Goal: Task Accomplishment & Management: Use online tool/utility

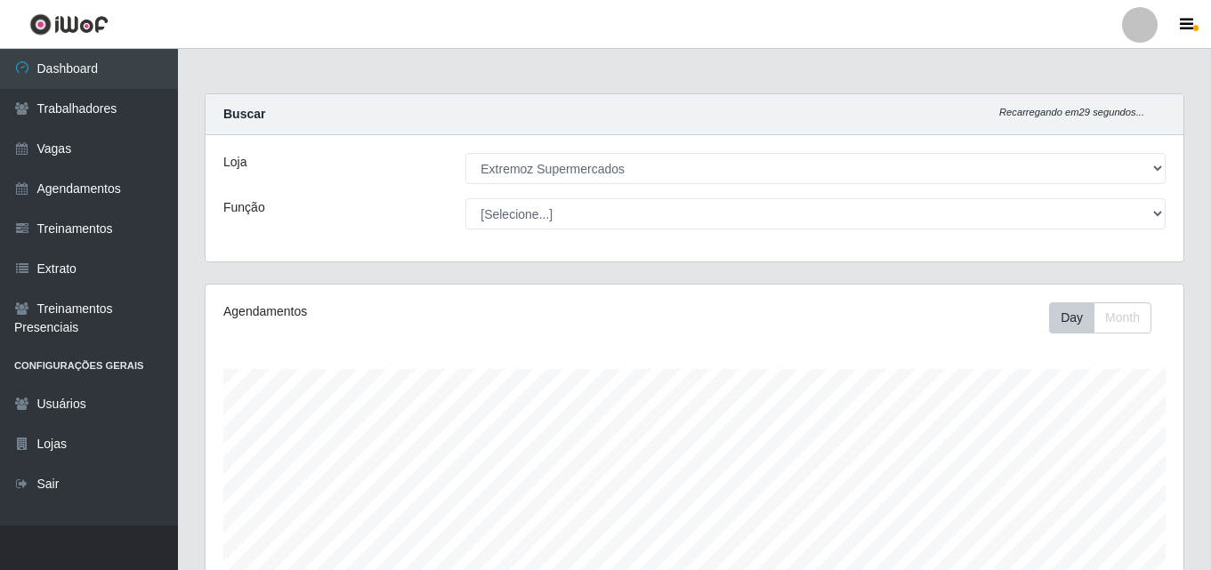
select select "519"
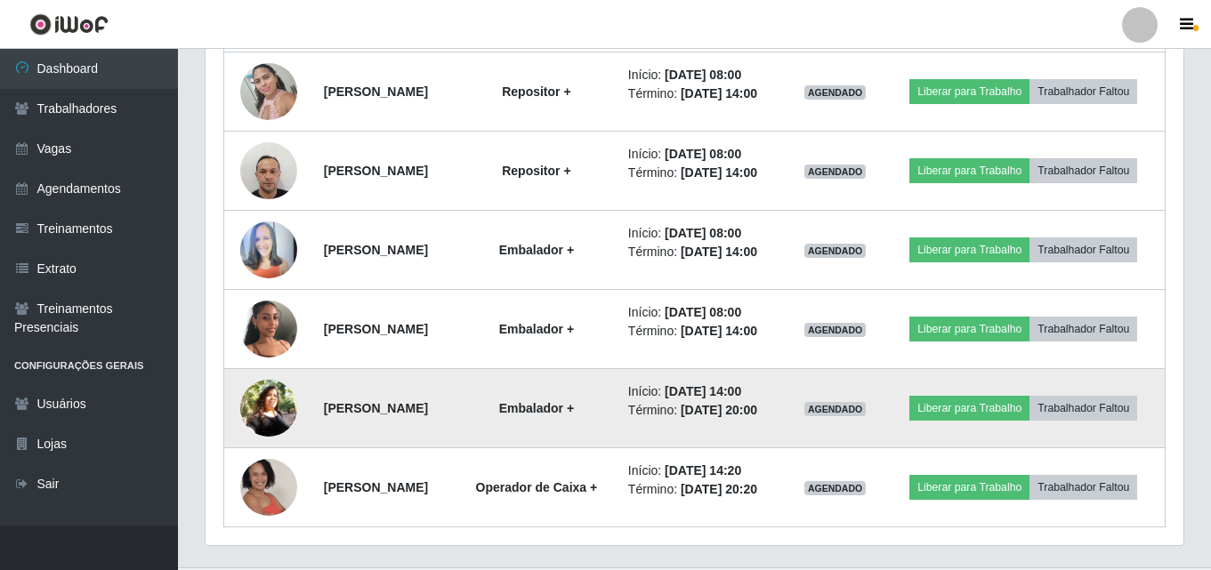
scroll to position [673, 0]
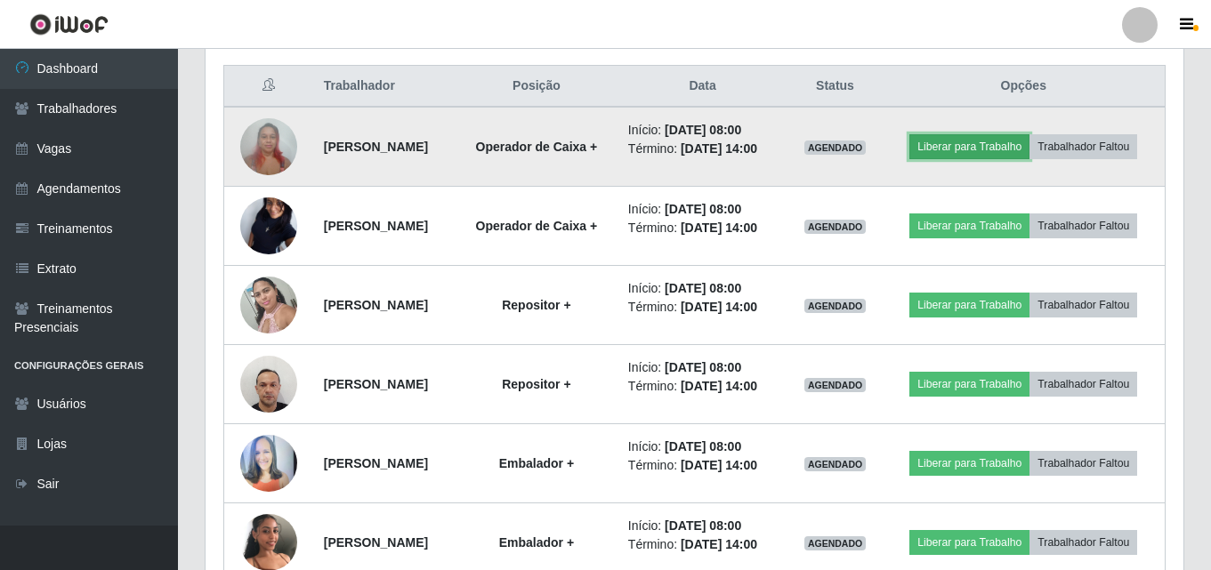
click at [1030, 137] on button "Liberar para Trabalho" at bounding box center [969, 146] width 120 height 25
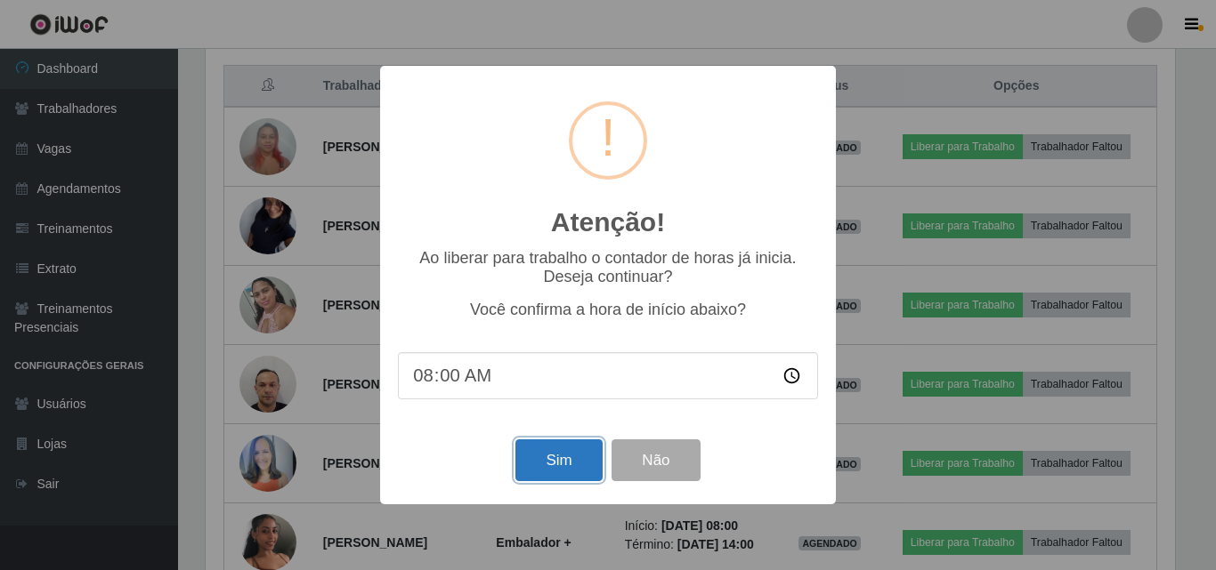
click at [558, 445] on button "Sim" at bounding box center [558, 461] width 86 height 42
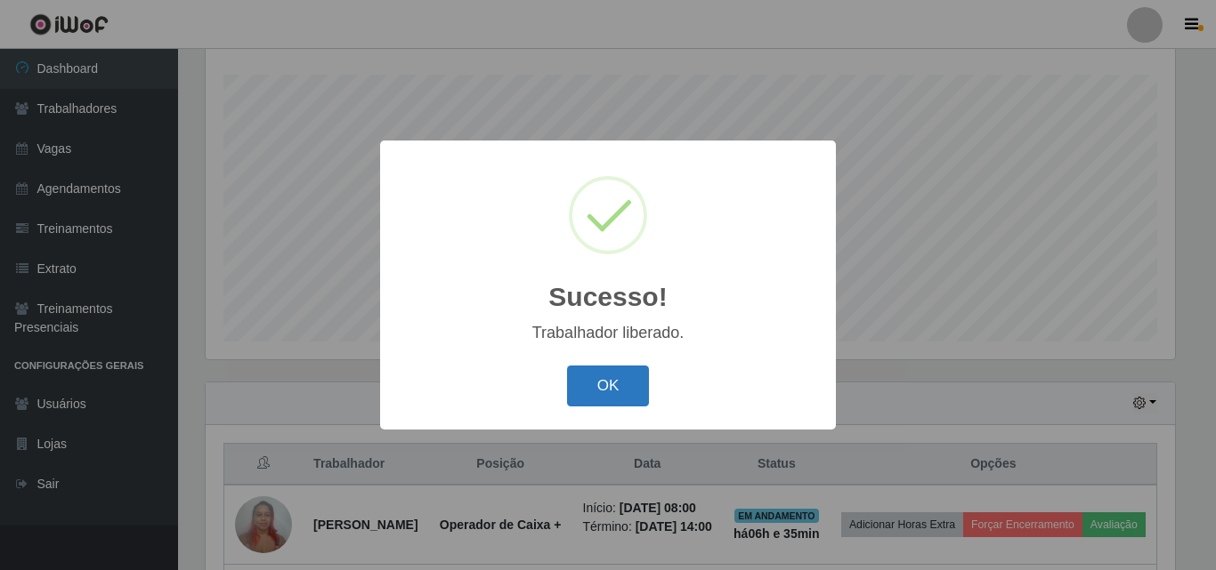
click at [612, 388] on button "OK" at bounding box center [608, 387] width 83 height 42
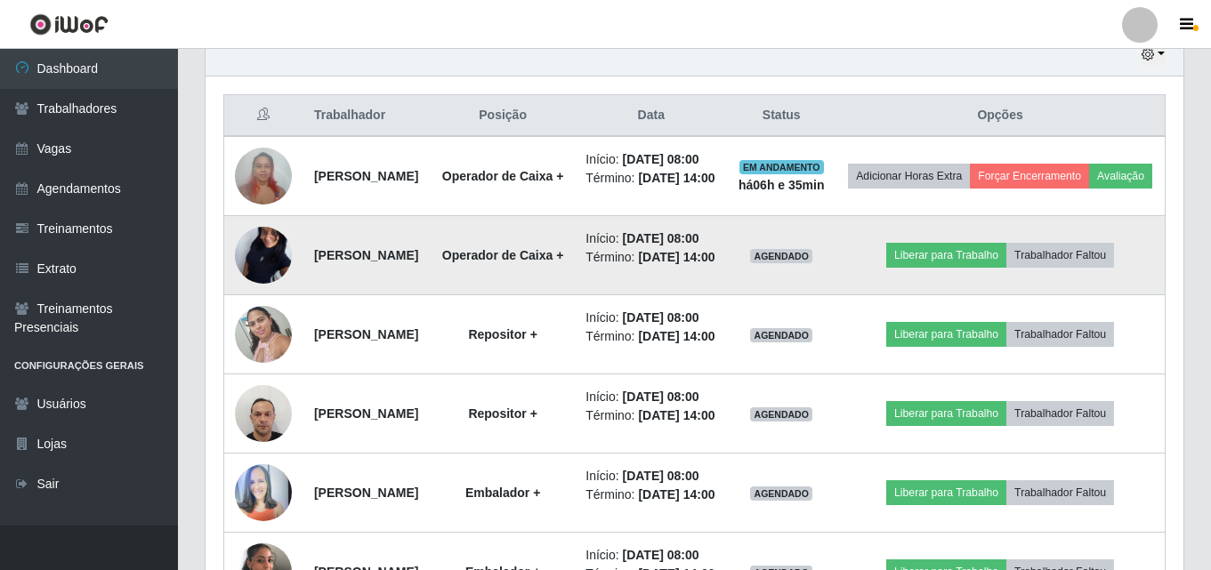
scroll to position [650, 0]
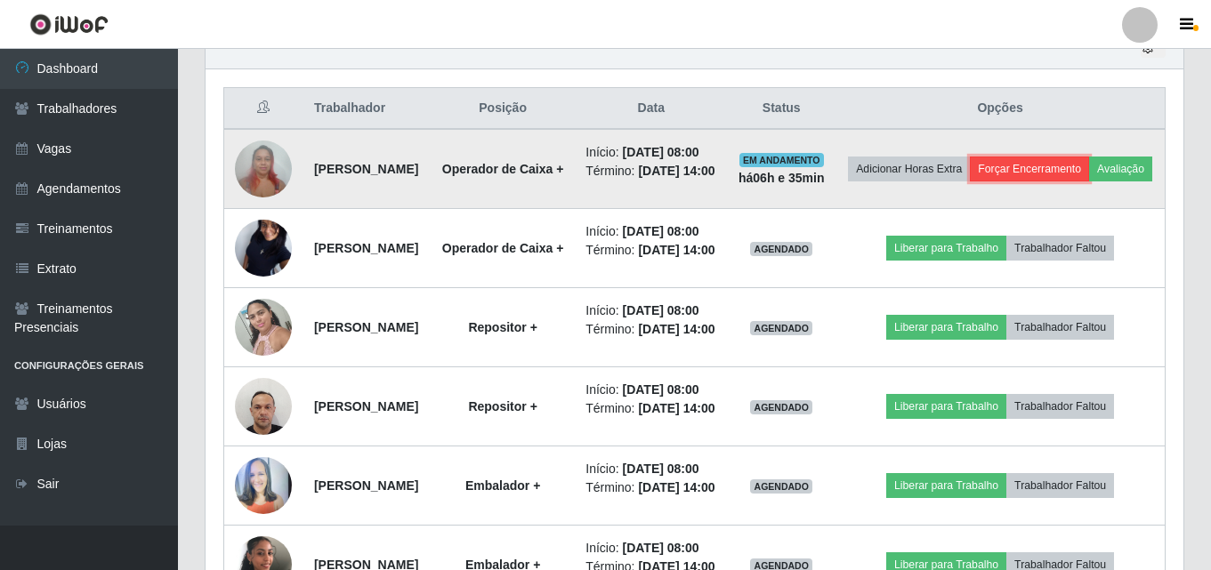
click at [1083, 169] on button "Forçar Encerramento" at bounding box center [1029, 169] width 119 height 25
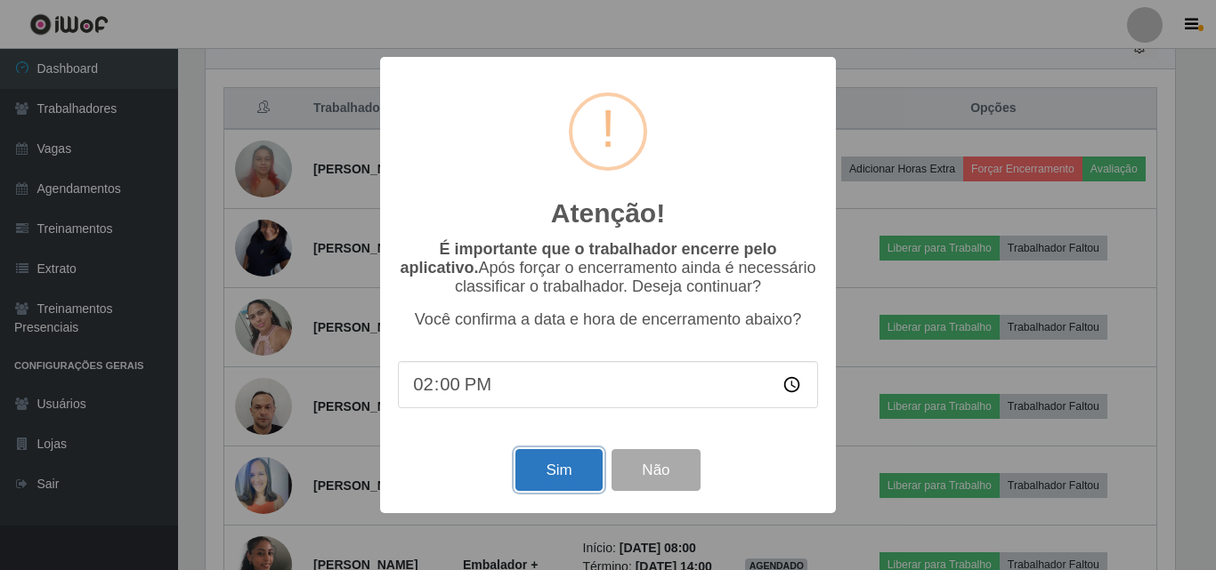
click at [553, 482] on button "Sim" at bounding box center [558, 470] width 86 height 42
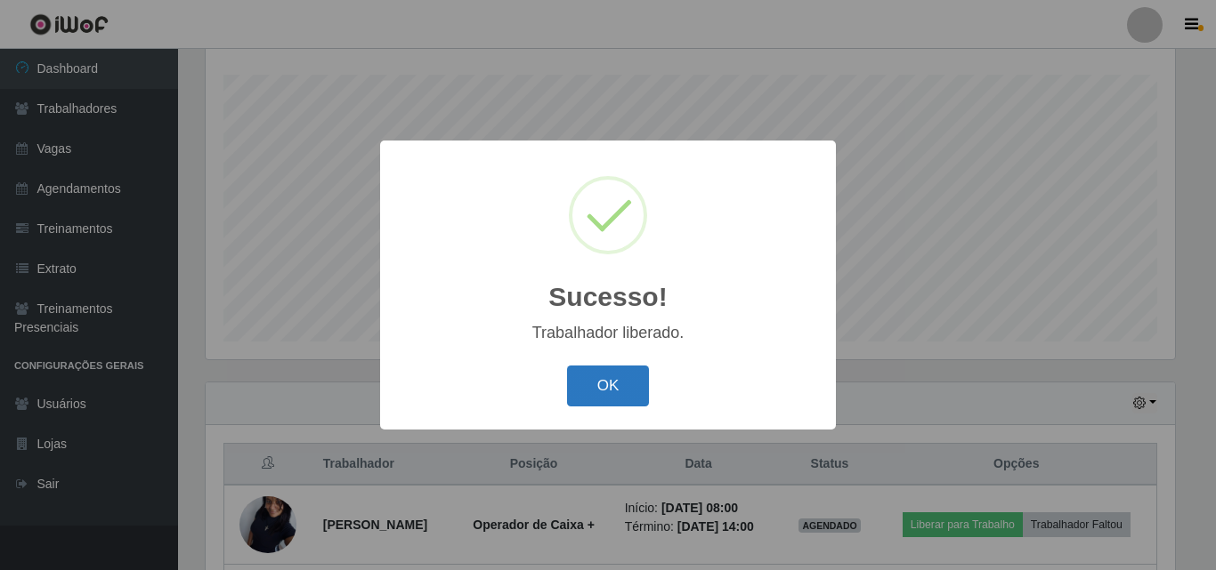
click at [569, 400] on button "OK" at bounding box center [608, 387] width 83 height 42
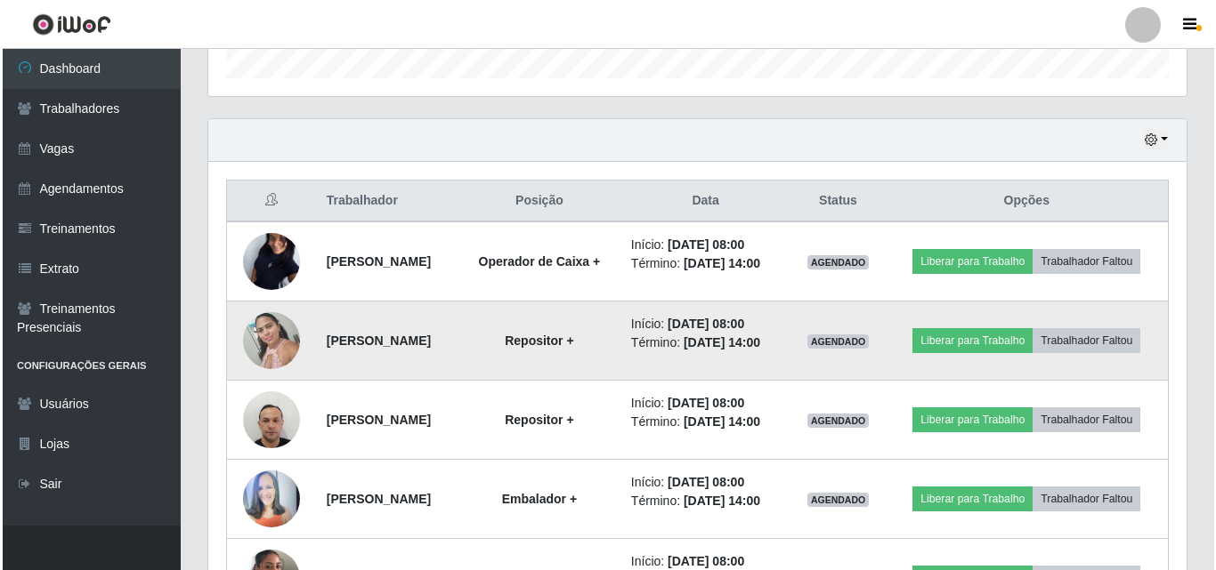
scroll to position [562, 0]
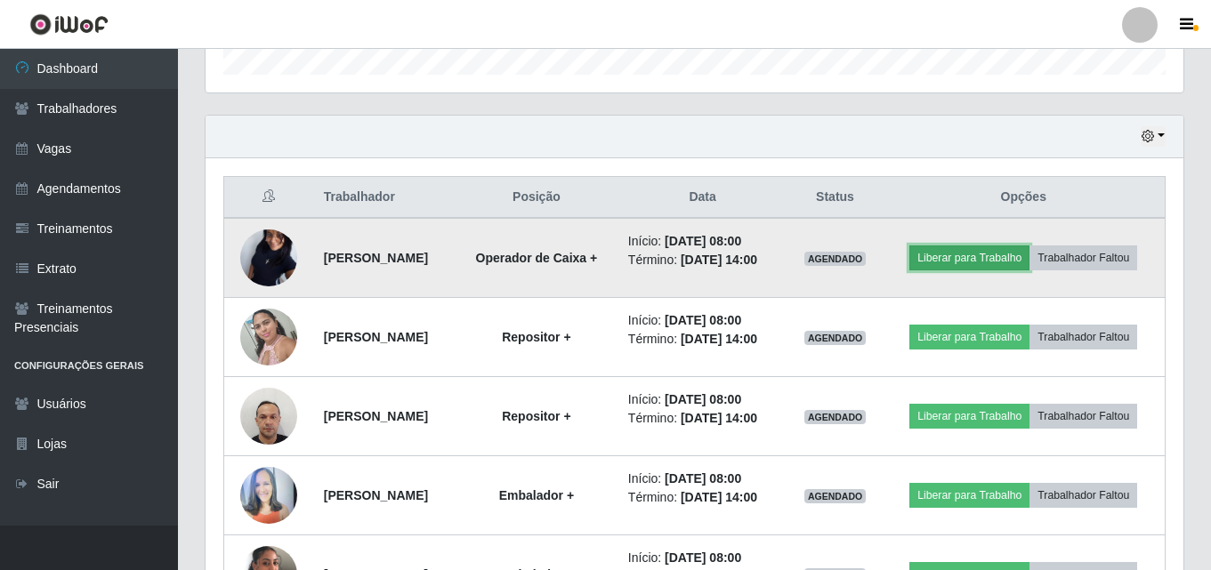
click at [1006, 248] on button "Liberar para Trabalho" at bounding box center [969, 258] width 120 height 25
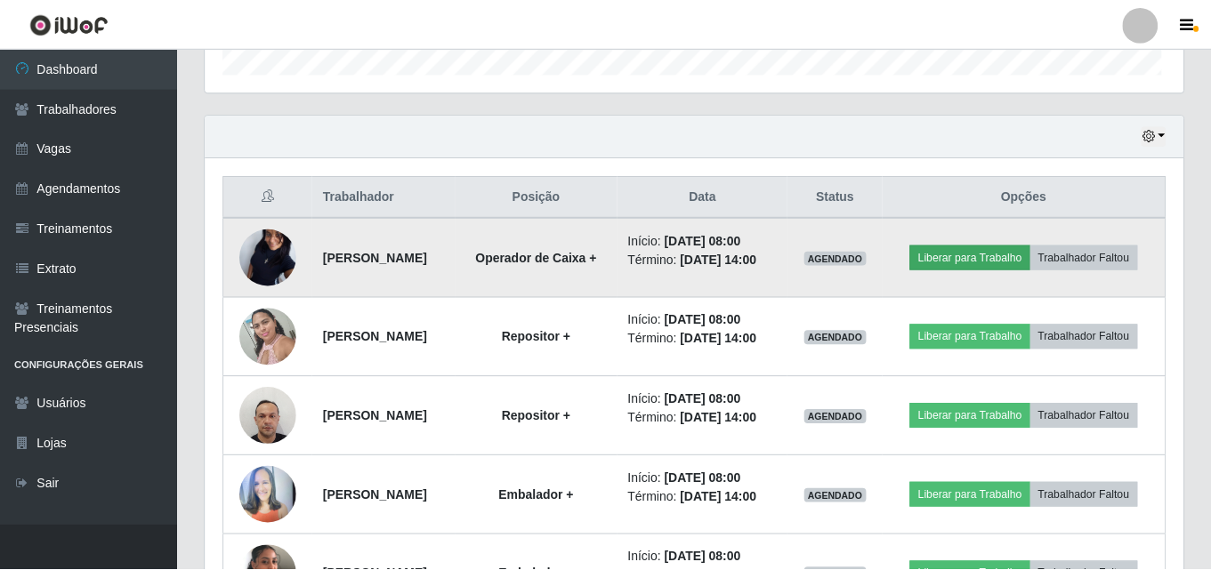
scroll to position [369, 969]
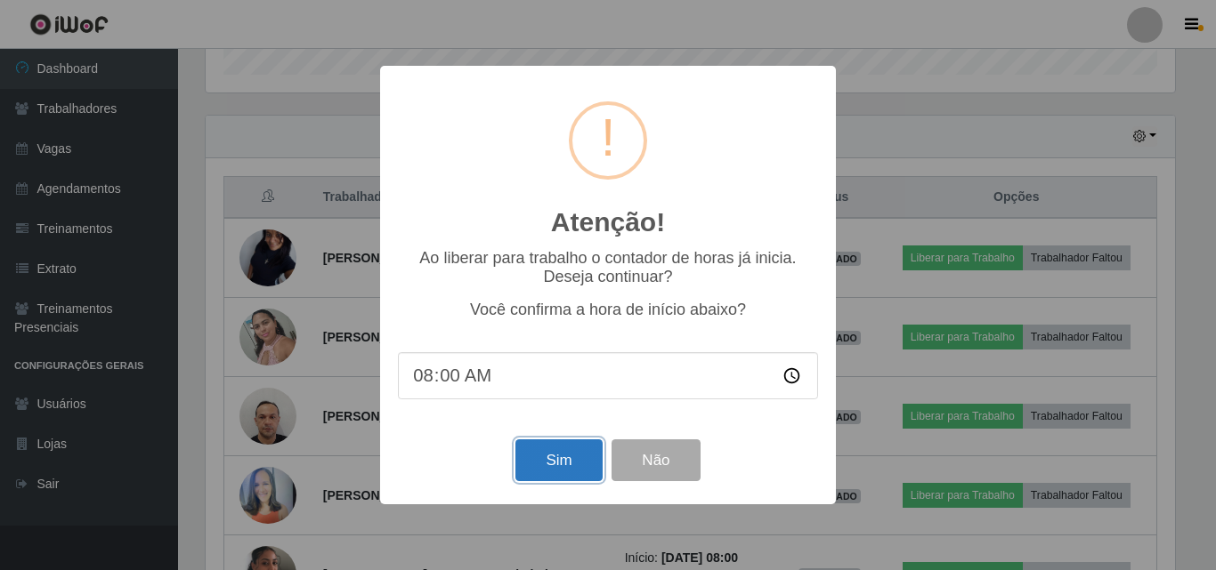
click at [564, 455] on button "Sim" at bounding box center [558, 461] width 86 height 42
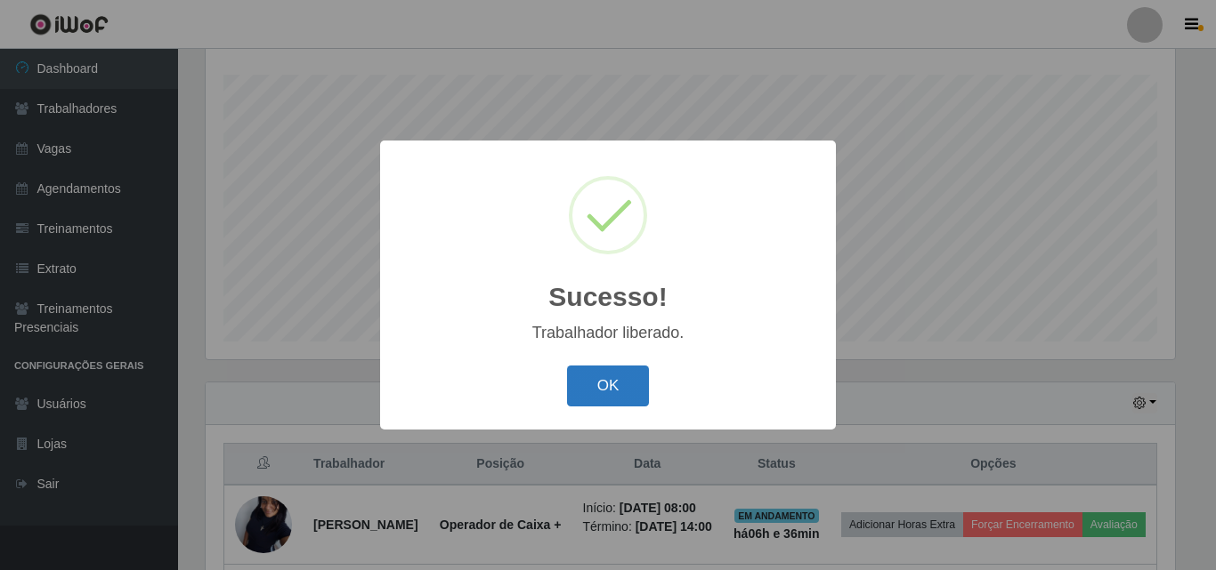
click at [623, 379] on button "OK" at bounding box center [608, 387] width 83 height 42
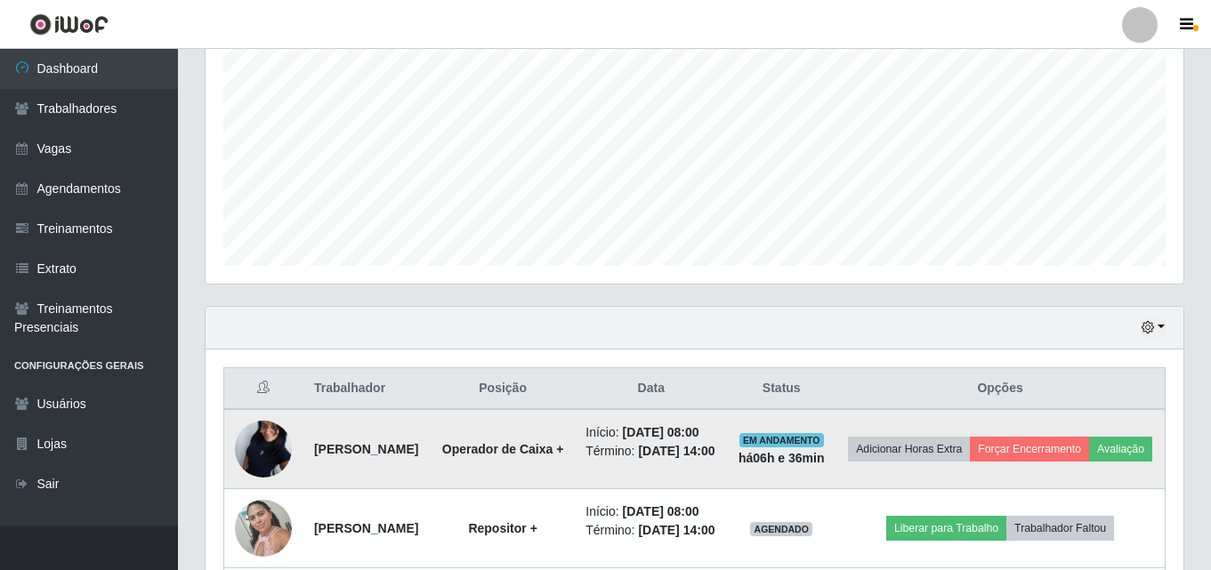
scroll to position [473, 0]
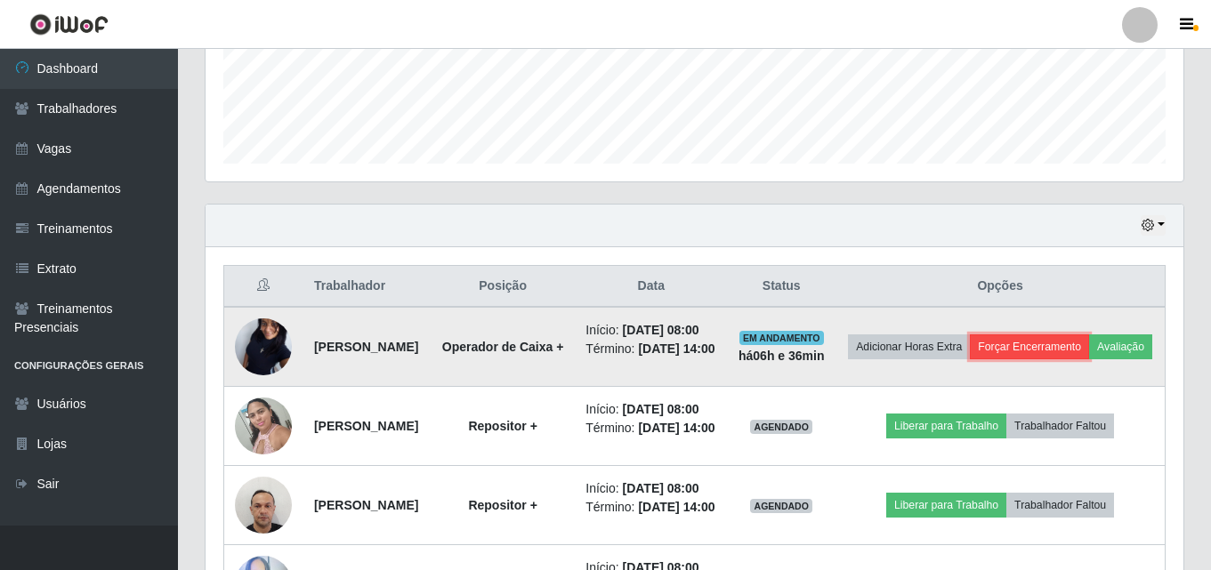
click at [1054, 343] on button "Forçar Encerramento" at bounding box center [1029, 347] width 119 height 25
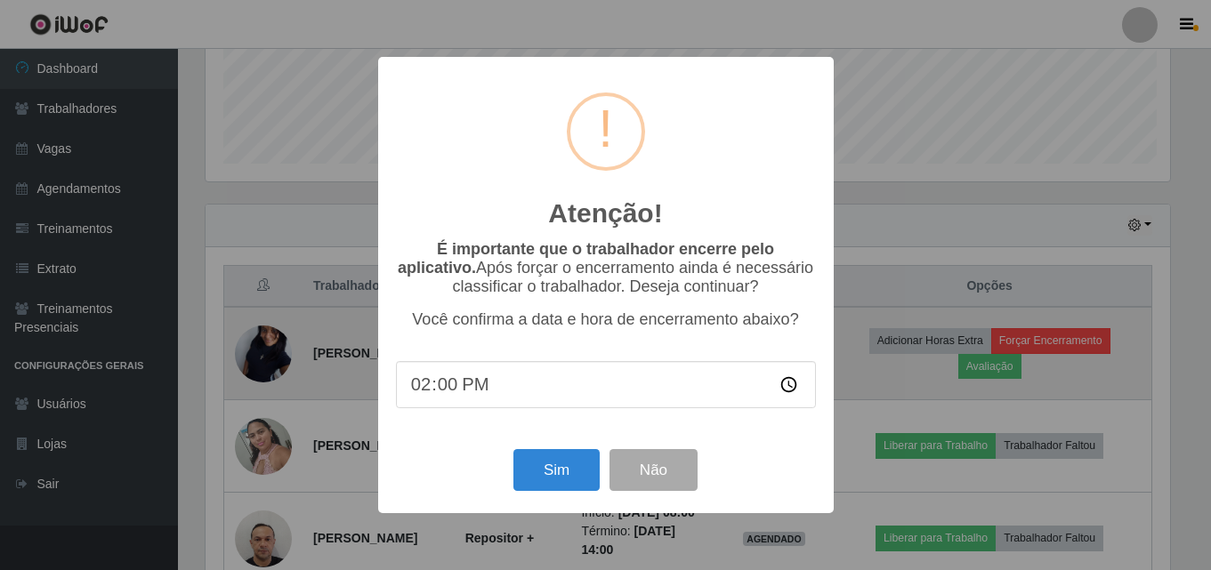
scroll to position [369, 969]
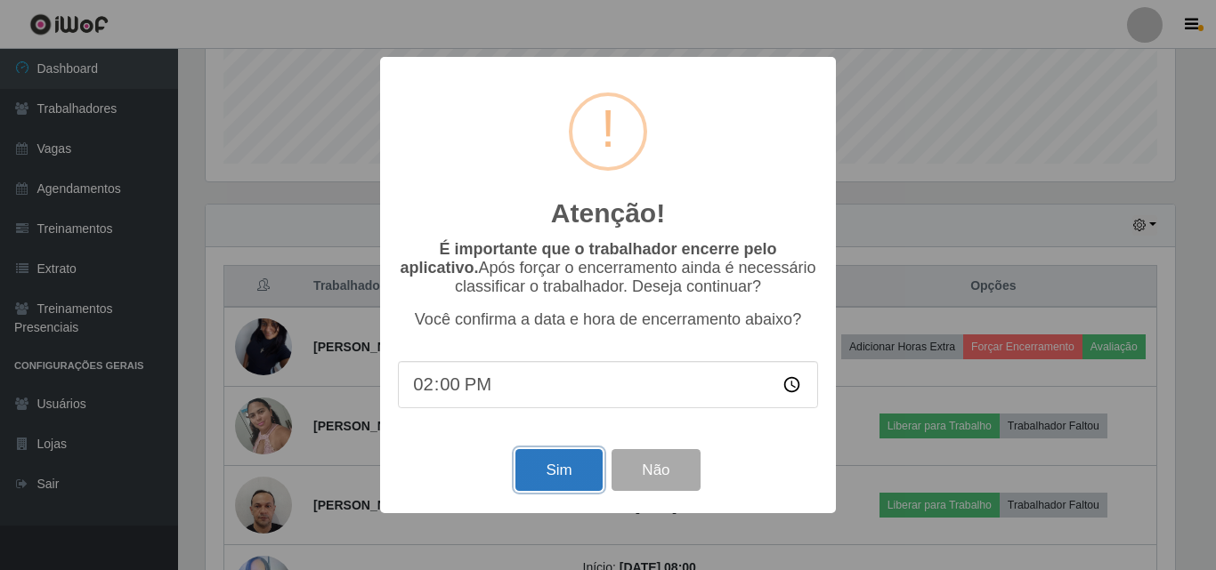
click at [573, 477] on button "Sim" at bounding box center [558, 470] width 86 height 42
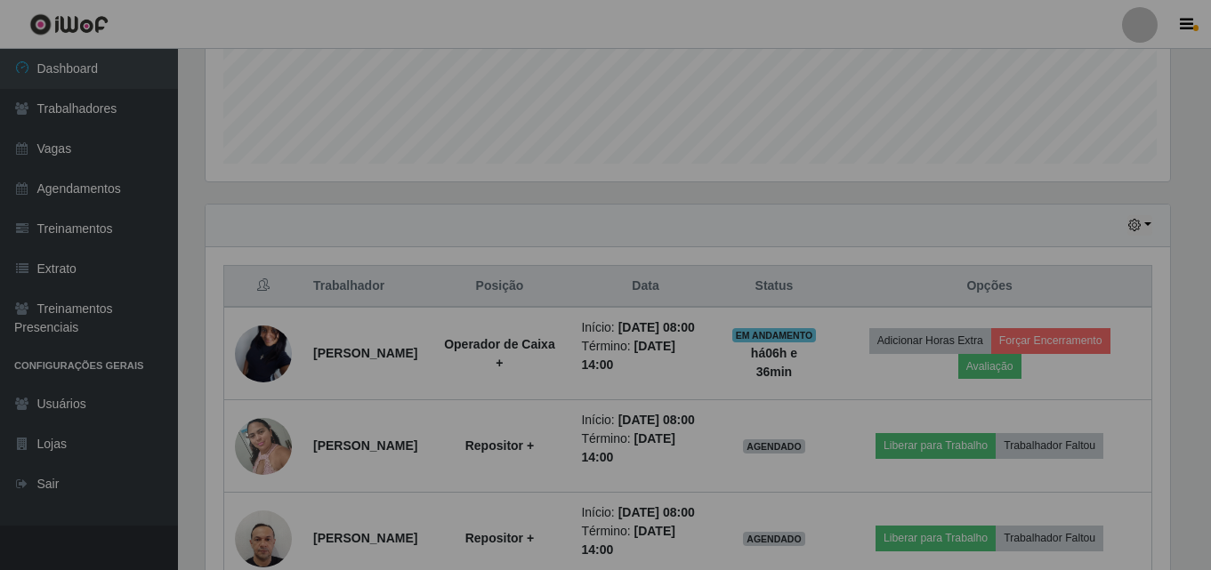
scroll to position [0, 0]
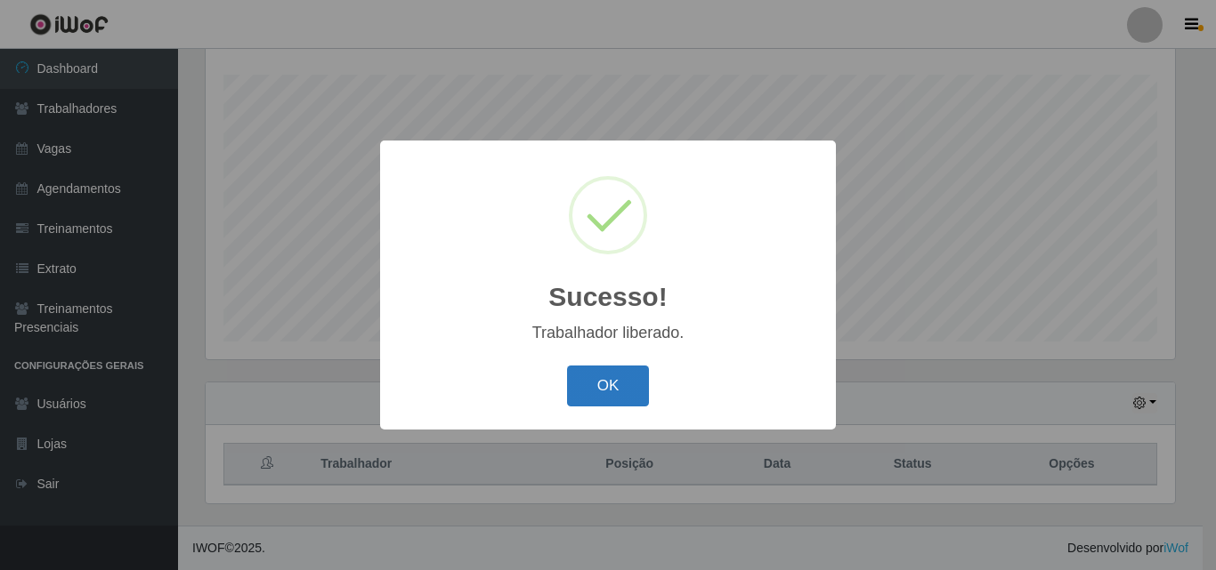
click at [613, 391] on button "OK" at bounding box center [608, 387] width 83 height 42
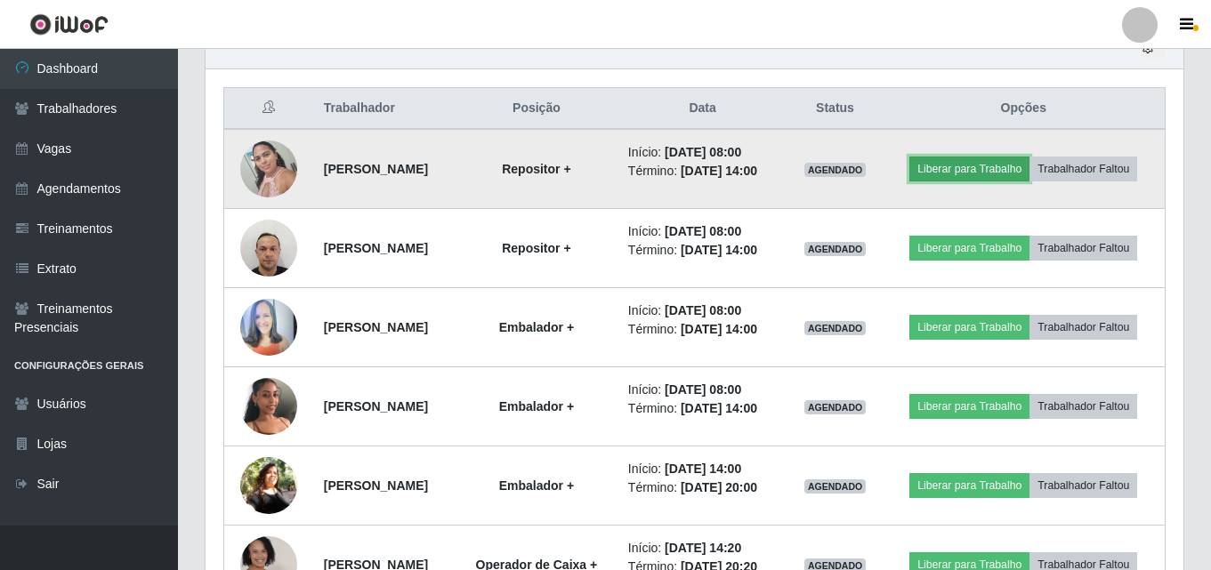
click at [1030, 162] on button "Liberar para Trabalho" at bounding box center [969, 169] width 120 height 25
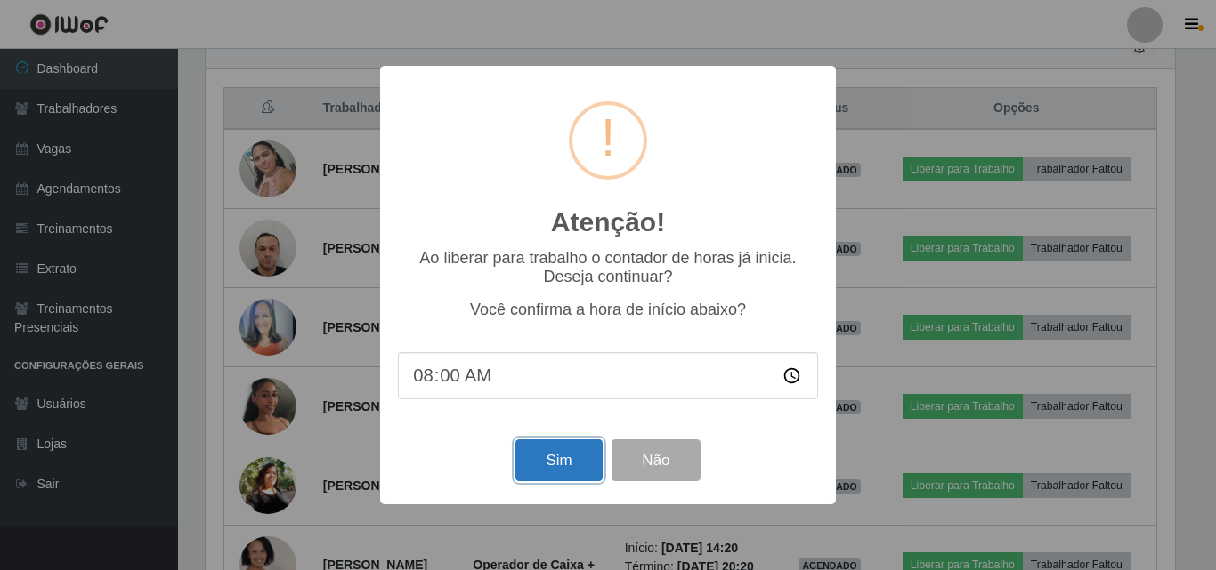
click at [560, 457] on button "Sim" at bounding box center [558, 461] width 86 height 42
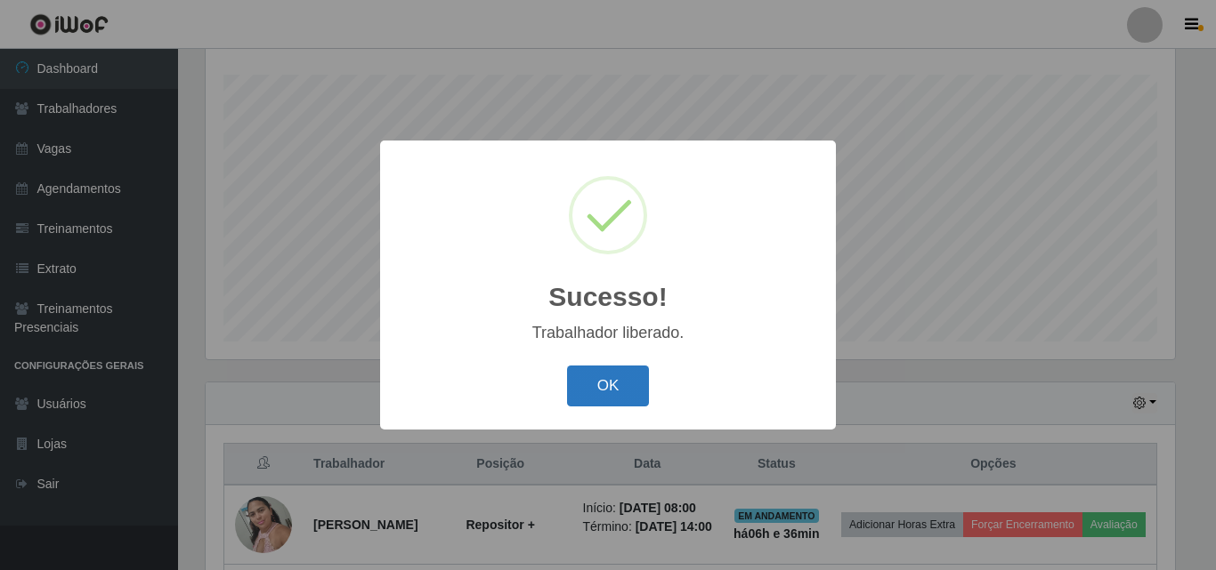
drag, startPoint x: 622, startPoint y: 382, endPoint x: 768, endPoint y: 384, distance: 146.0
click at [621, 382] on button "OK" at bounding box center [608, 387] width 83 height 42
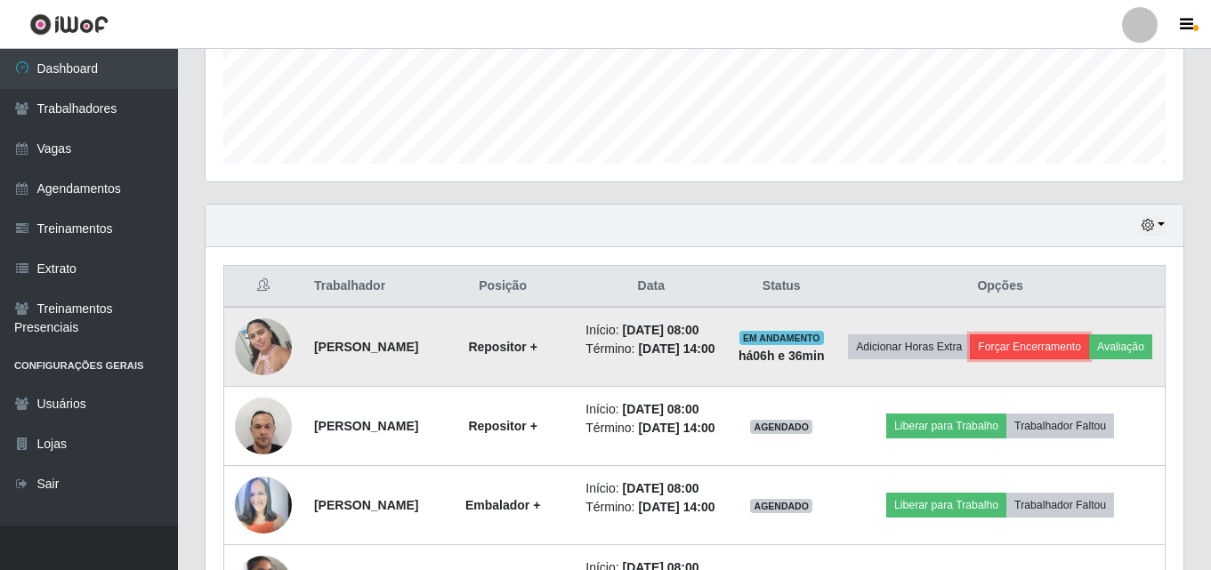
click at [1070, 342] on button "Forçar Encerramento" at bounding box center [1029, 347] width 119 height 25
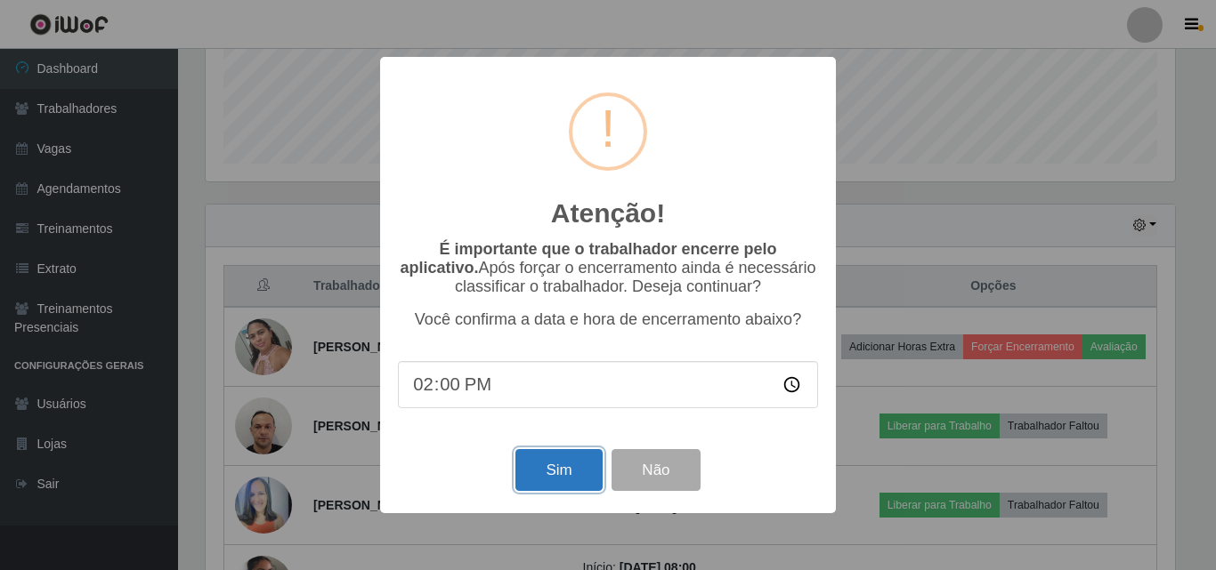
click at [575, 463] on button "Sim" at bounding box center [558, 470] width 86 height 42
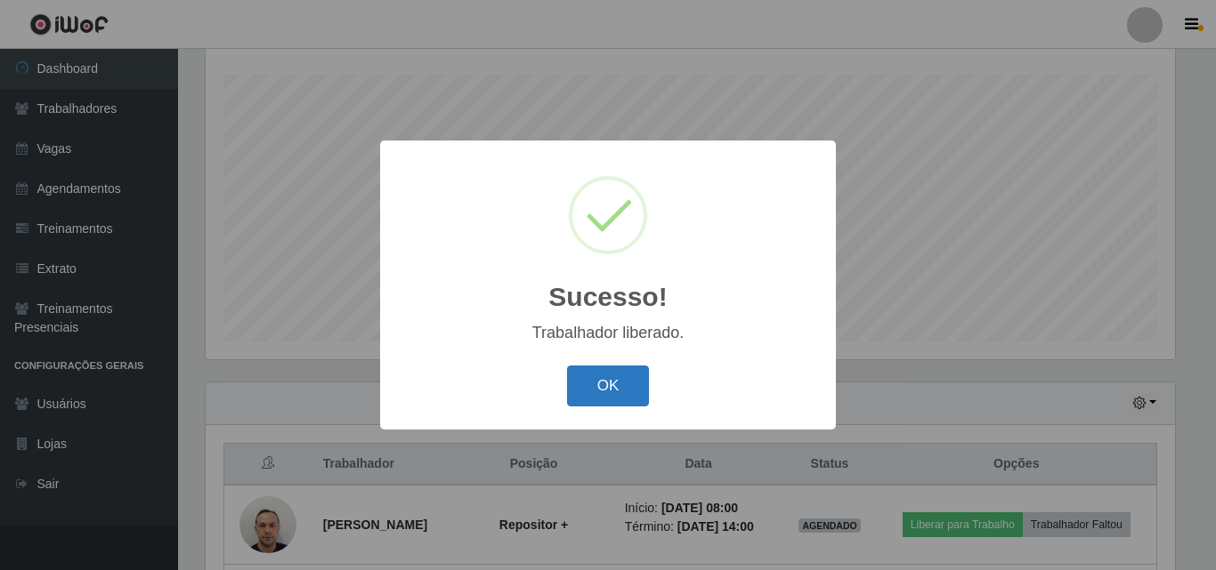
click at [621, 393] on button "OK" at bounding box center [608, 387] width 83 height 42
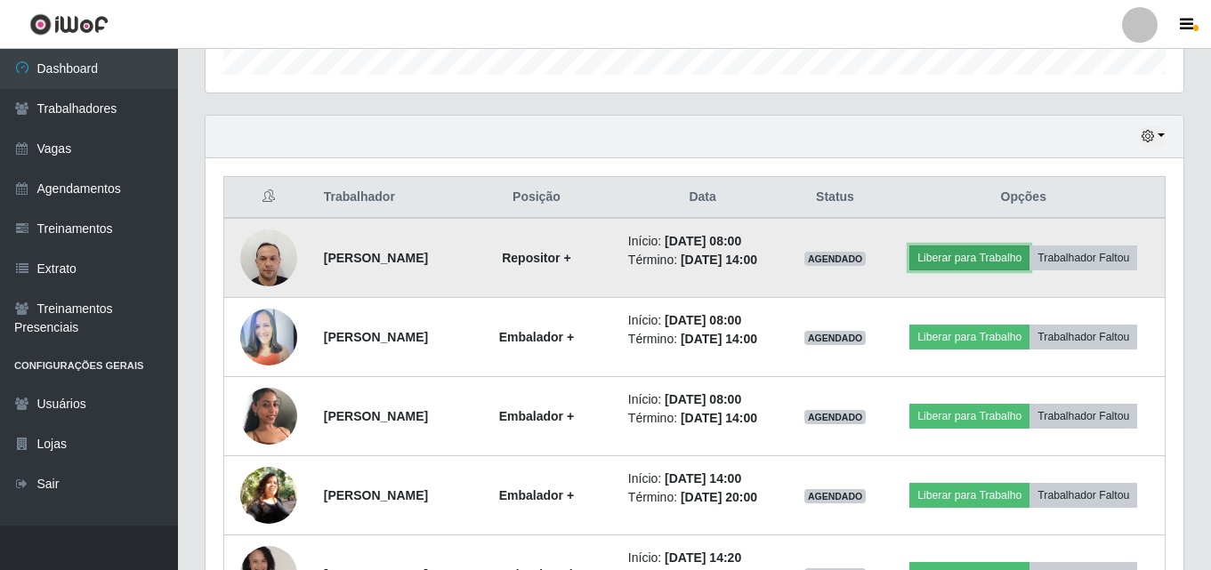
click at [1027, 251] on button "Liberar para Trabalho" at bounding box center [969, 258] width 120 height 25
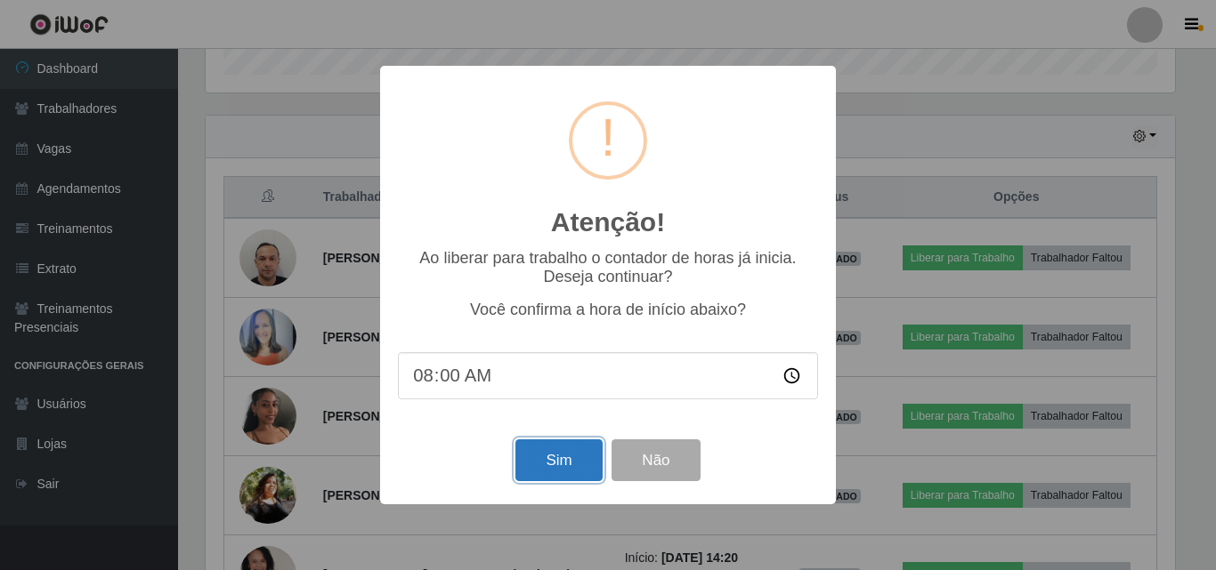
click at [556, 464] on button "Sim" at bounding box center [558, 461] width 86 height 42
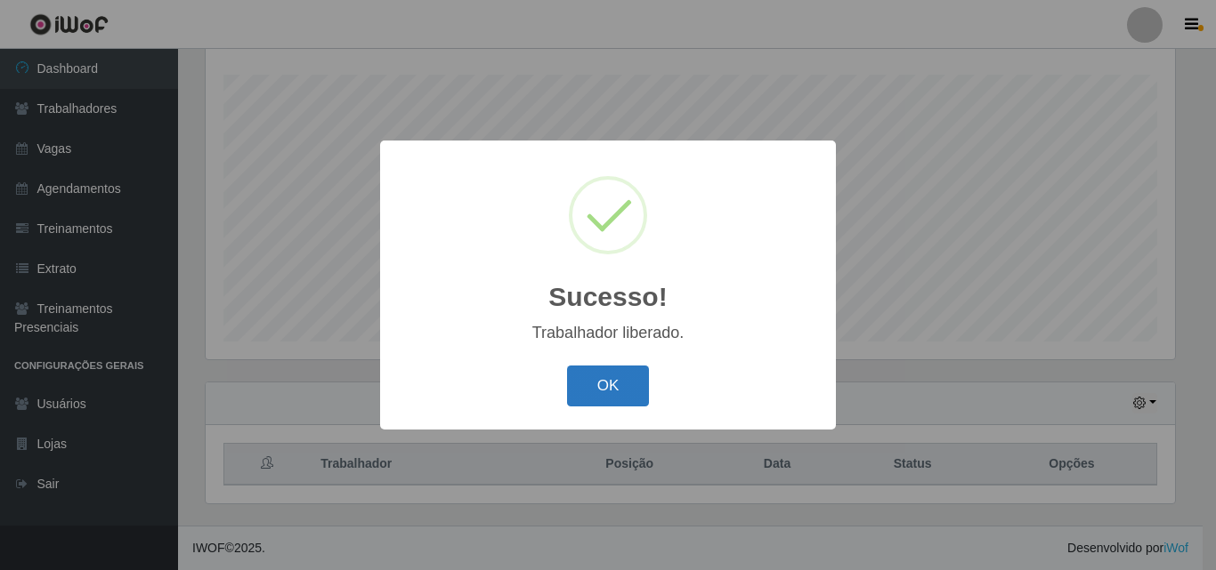
click at [621, 390] on button "OK" at bounding box center [608, 387] width 83 height 42
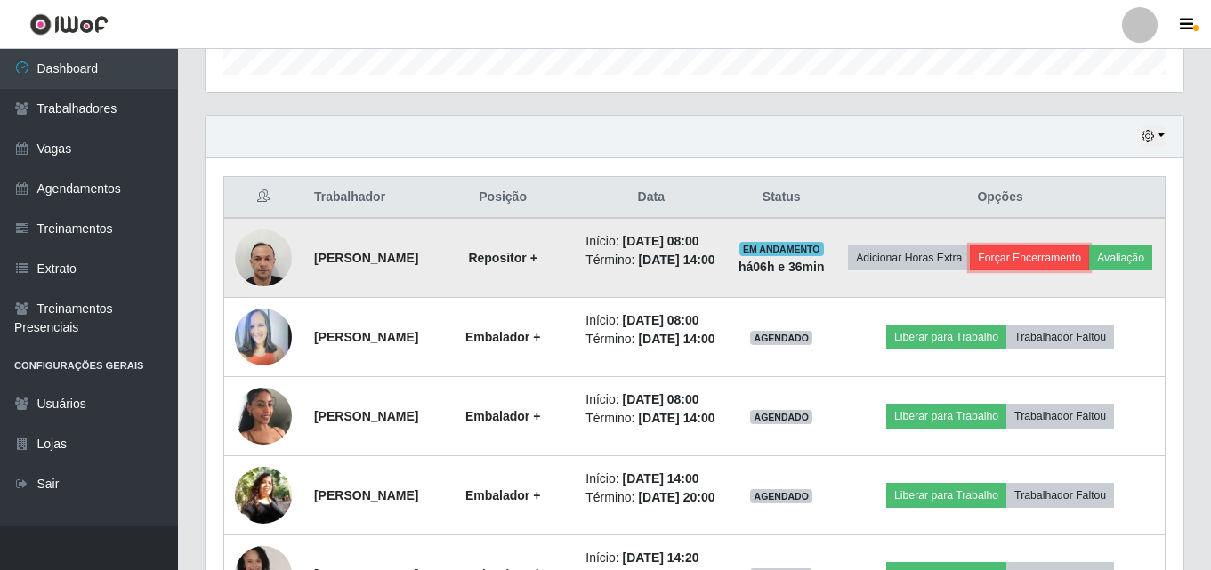
click at [1089, 259] on button "Forçar Encerramento" at bounding box center [1029, 258] width 119 height 25
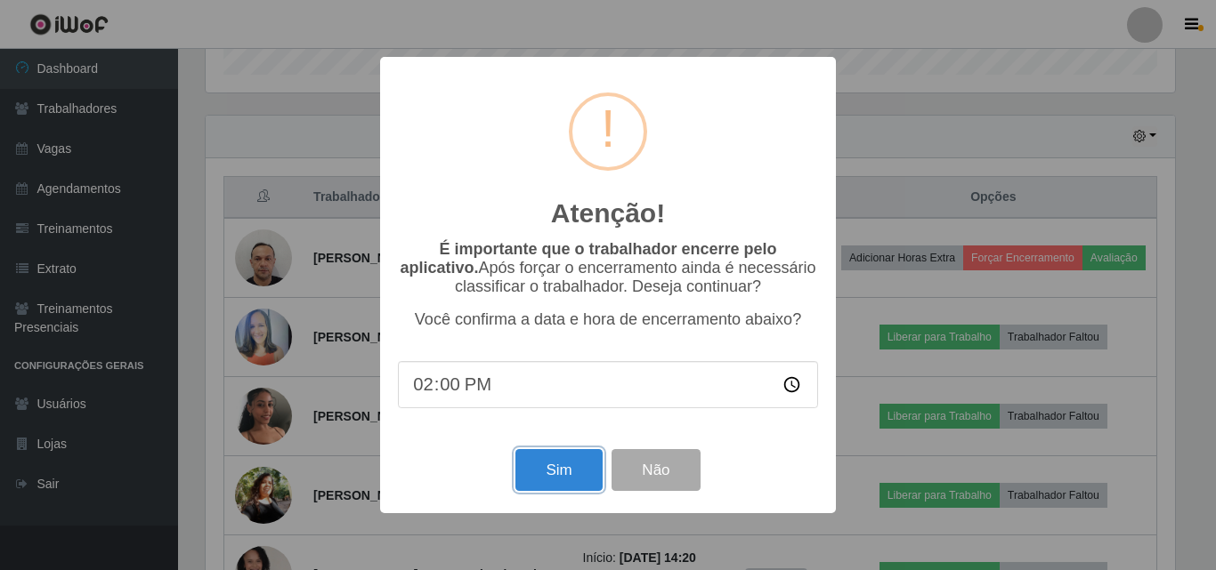
click at [563, 470] on button "Sim" at bounding box center [558, 470] width 86 height 42
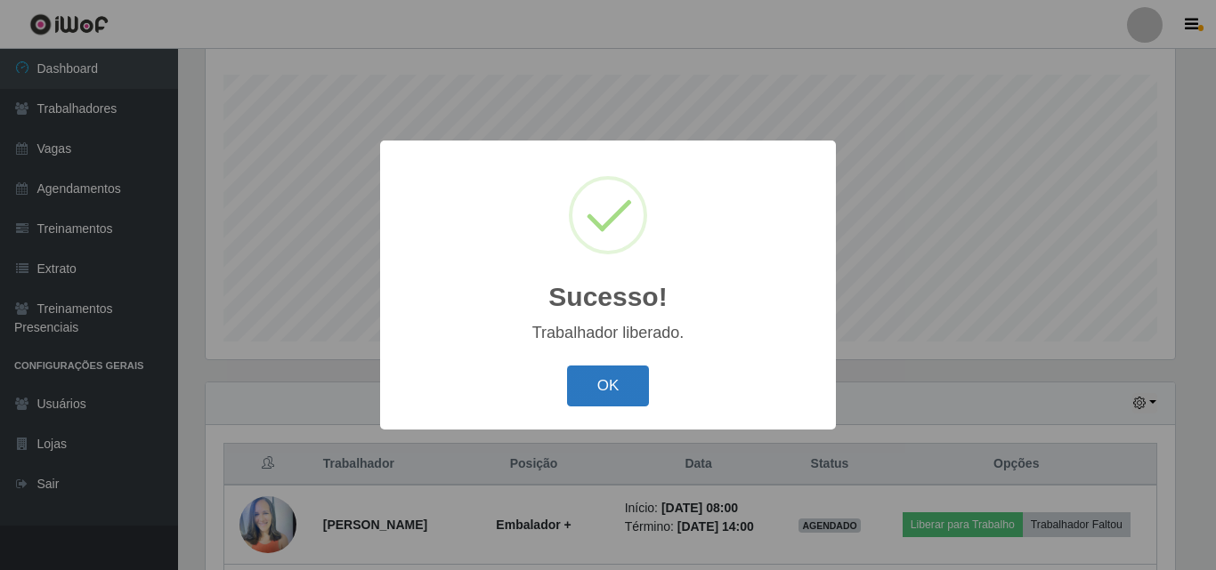
click at [610, 395] on button "OK" at bounding box center [608, 387] width 83 height 42
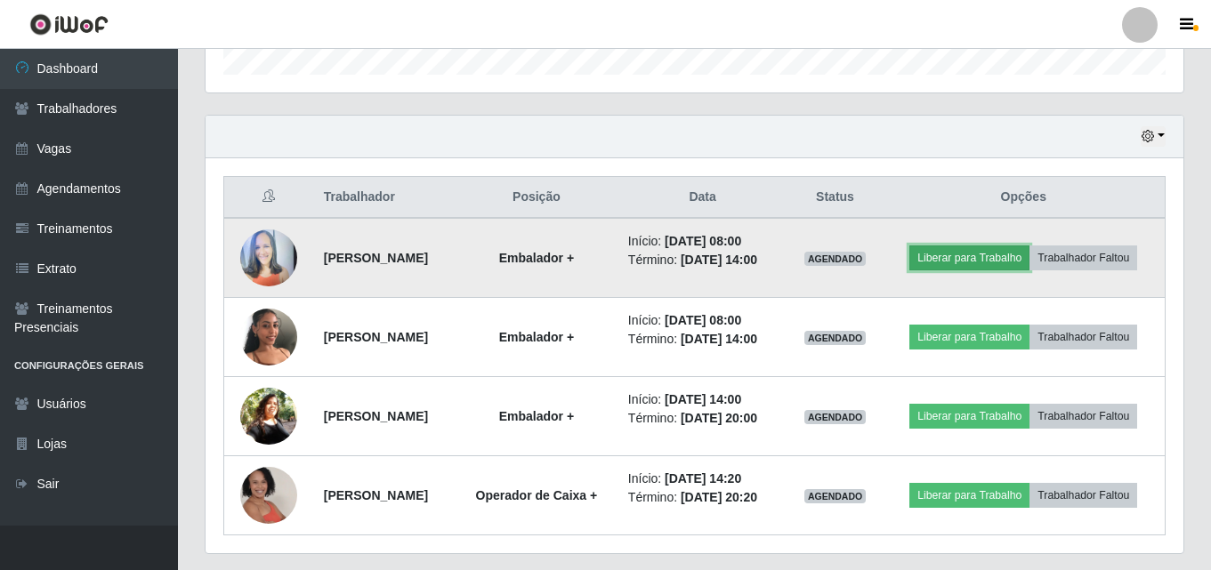
click at [1025, 251] on button "Liberar para Trabalho" at bounding box center [969, 258] width 120 height 25
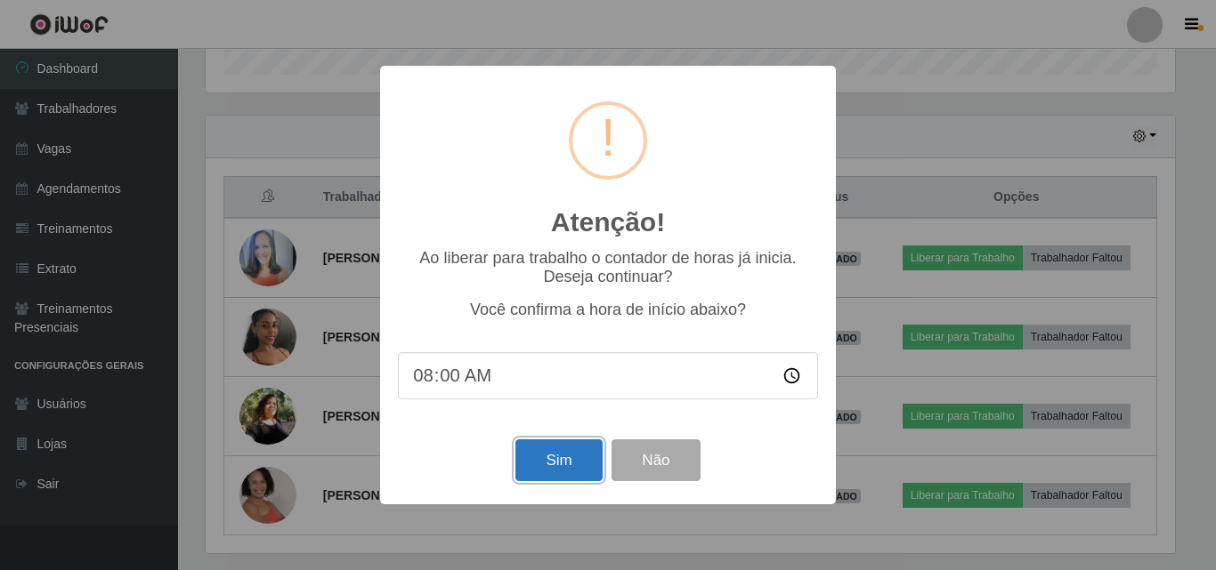
click at [554, 462] on button "Sim" at bounding box center [558, 461] width 86 height 42
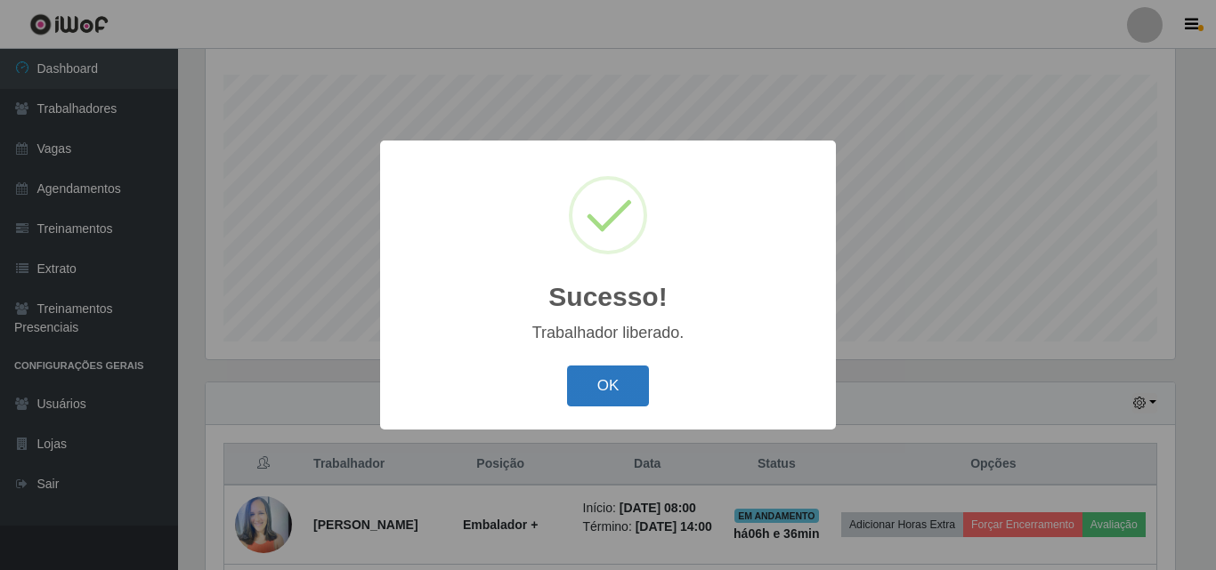
click at [594, 381] on button "OK" at bounding box center [608, 387] width 83 height 42
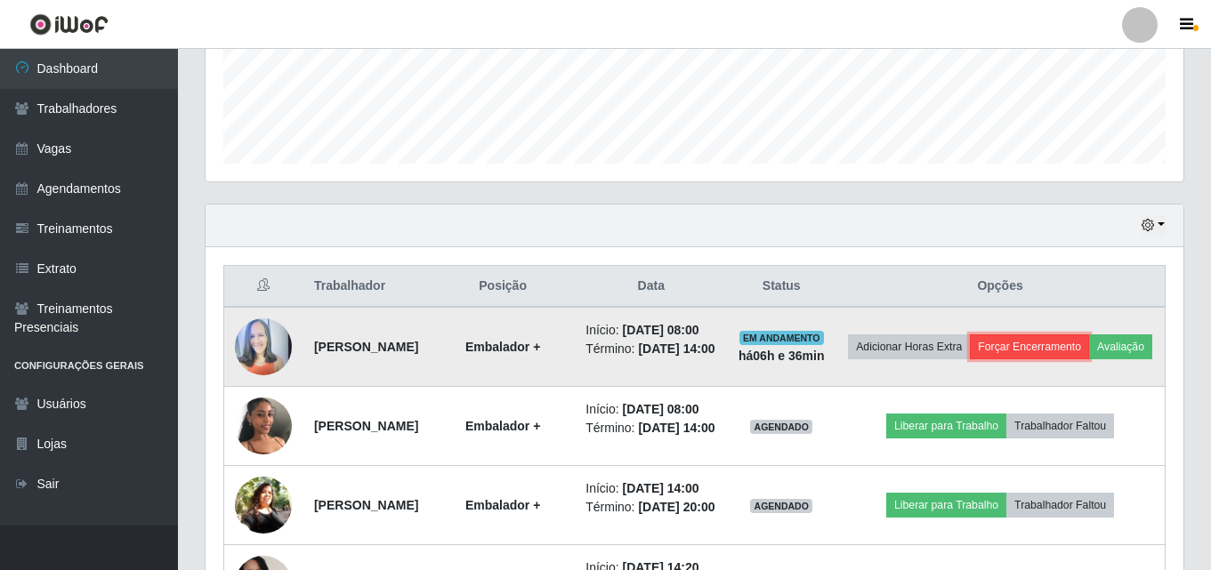
click at [1079, 349] on button "Forçar Encerramento" at bounding box center [1029, 347] width 119 height 25
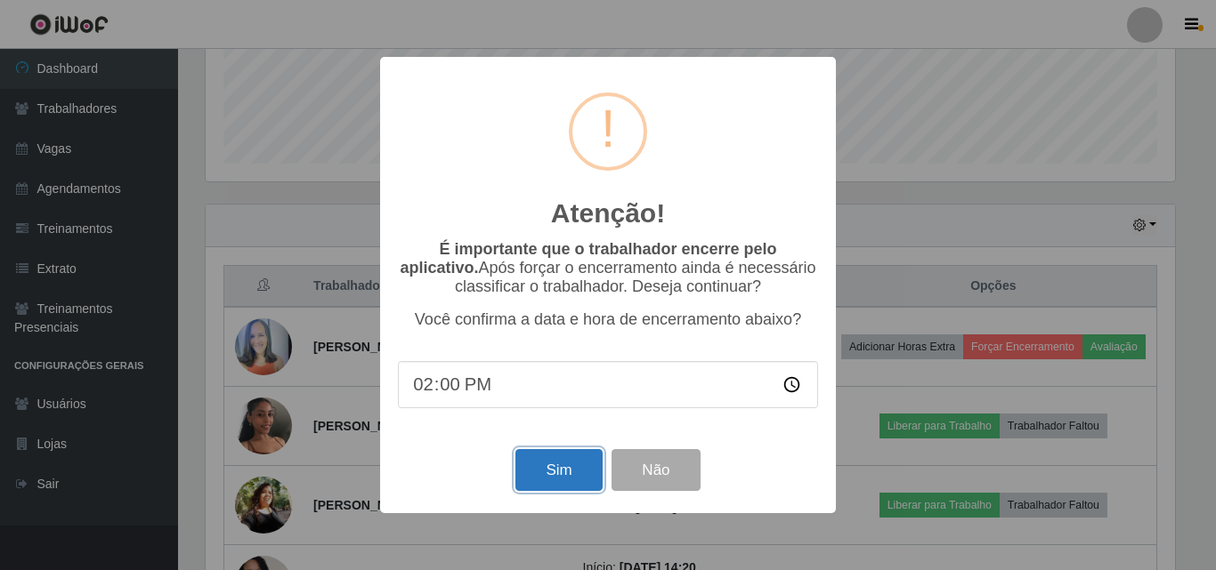
click at [548, 463] on button "Sim" at bounding box center [558, 470] width 86 height 42
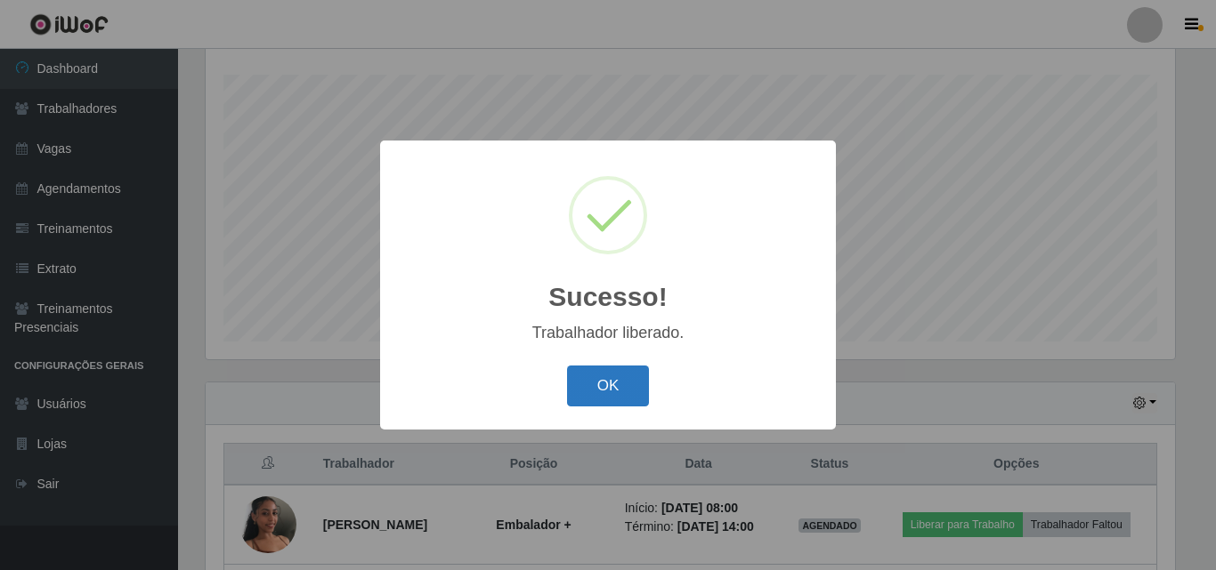
click at [613, 379] on button "OK" at bounding box center [608, 387] width 83 height 42
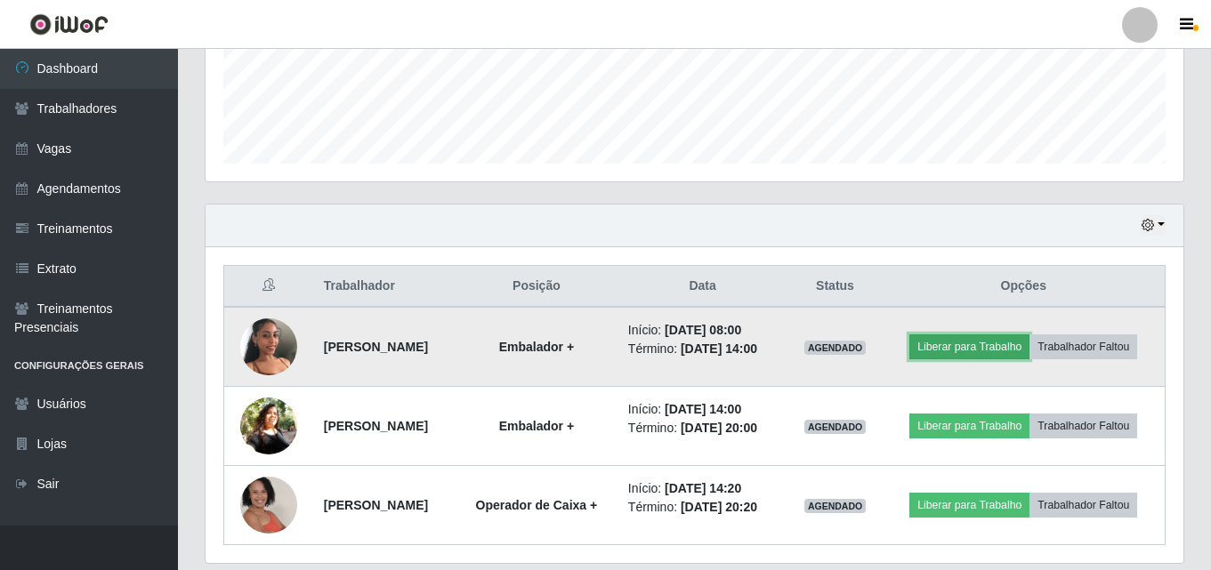
click at [1030, 335] on button "Liberar para Trabalho" at bounding box center [969, 347] width 120 height 25
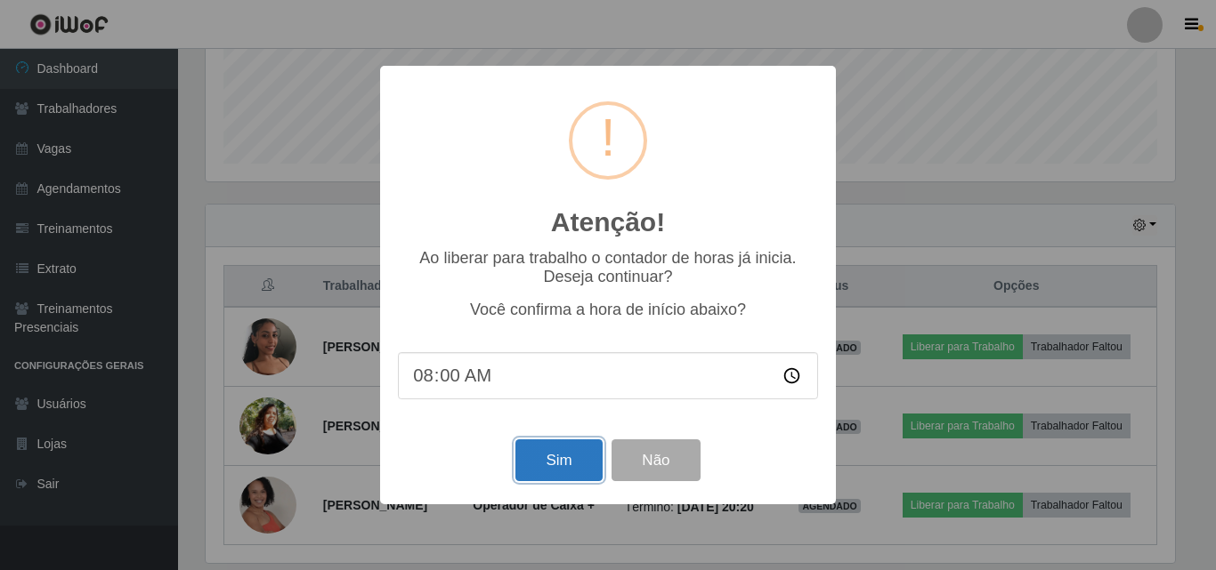
click at [553, 454] on button "Sim" at bounding box center [558, 461] width 86 height 42
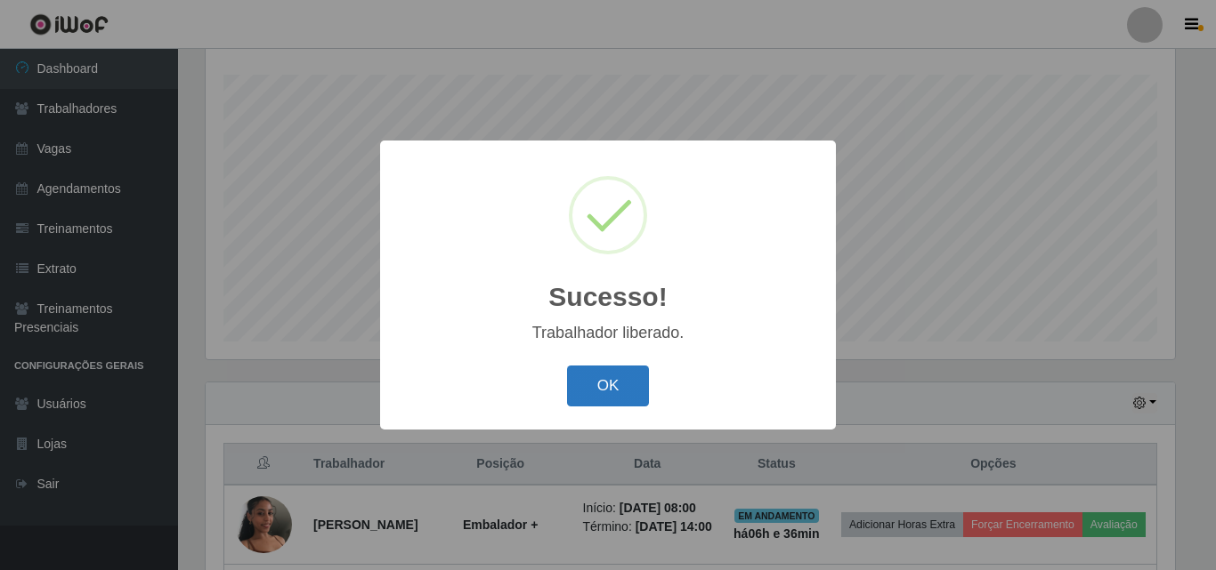
click at [630, 387] on button "OK" at bounding box center [608, 387] width 83 height 42
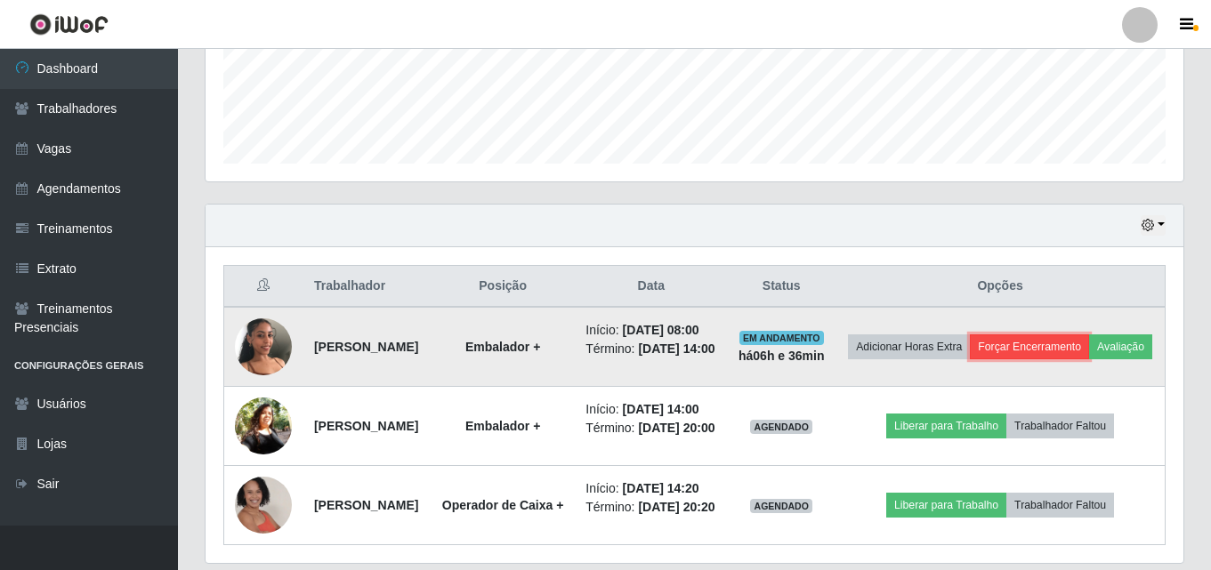
click at [1089, 351] on button "Forçar Encerramento" at bounding box center [1029, 347] width 119 height 25
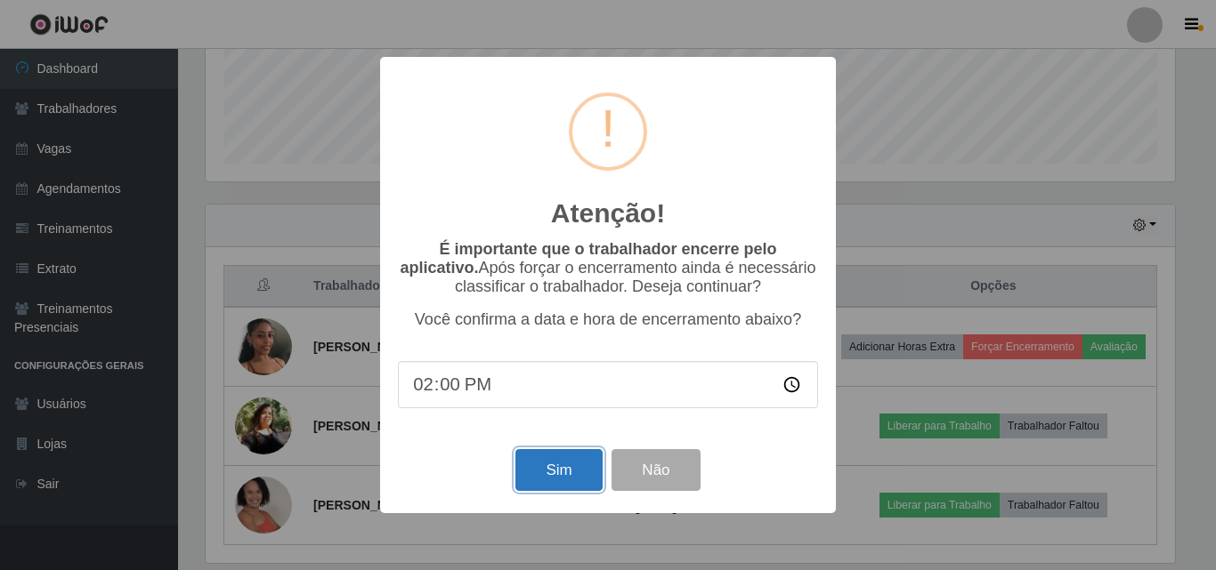
click at [580, 464] on button "Sim" at bounding box center [558, 470] width 86 height 42
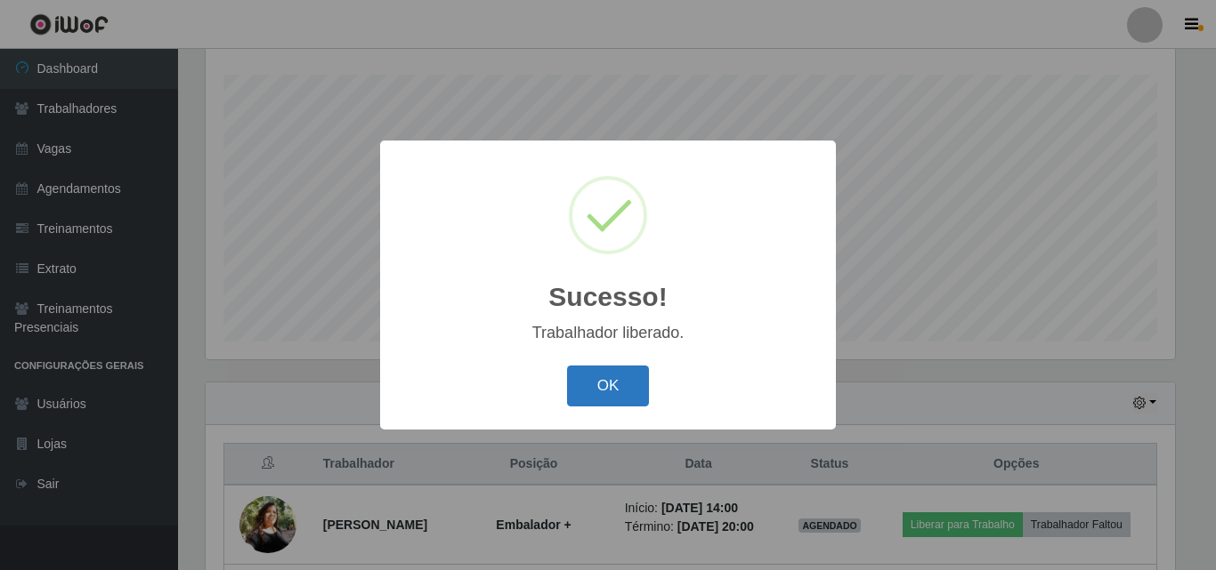
click at [634, 397] on button "OK" at bounding box center [608, 387] width 83 height 42
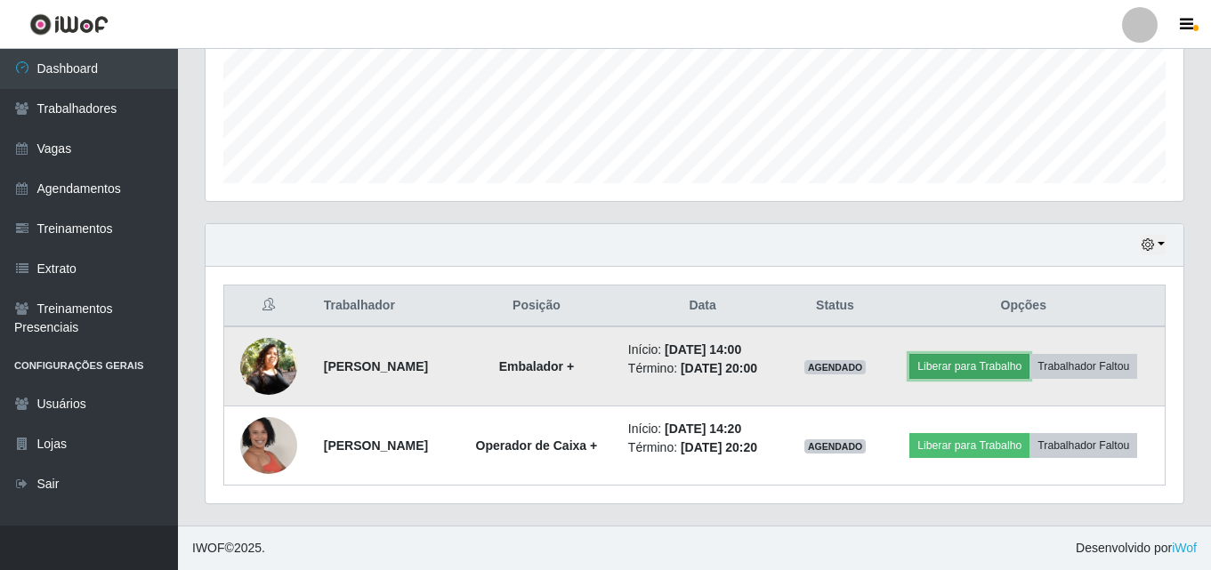
click at [1006, 354] on button "Liberar para Trabalho" at bounding box center [969, 366] width 120 height 25
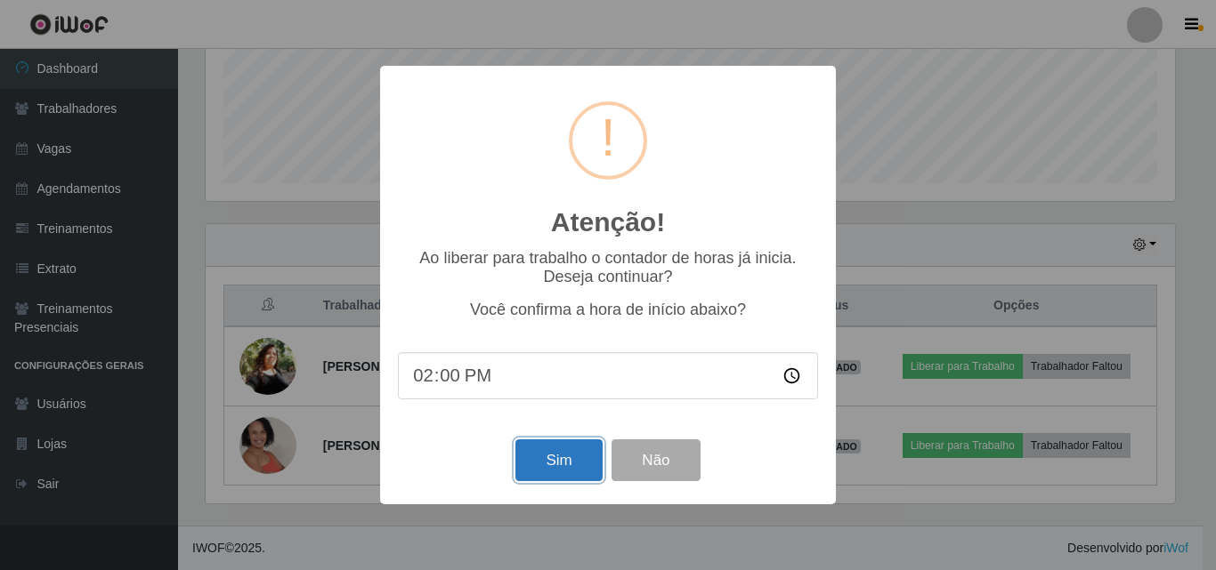
click at [551, 470] on button "Sim" at bounding box center [558, 461] width 86 height 42
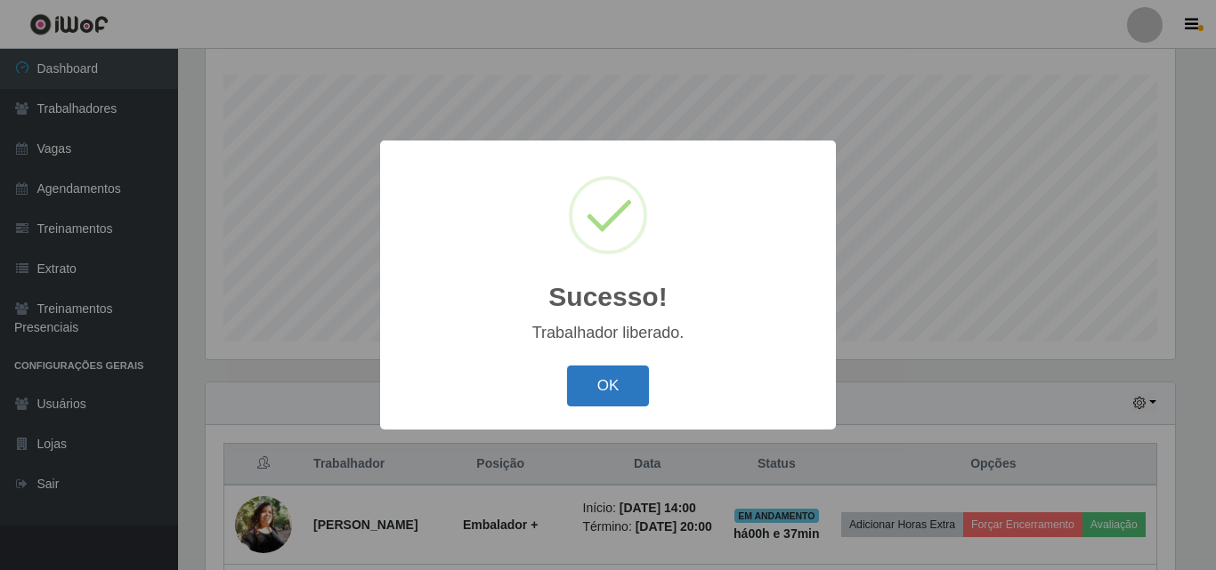
click at [632, 390] on button "OK" at bounding box center [608, 387] width 83 height 42
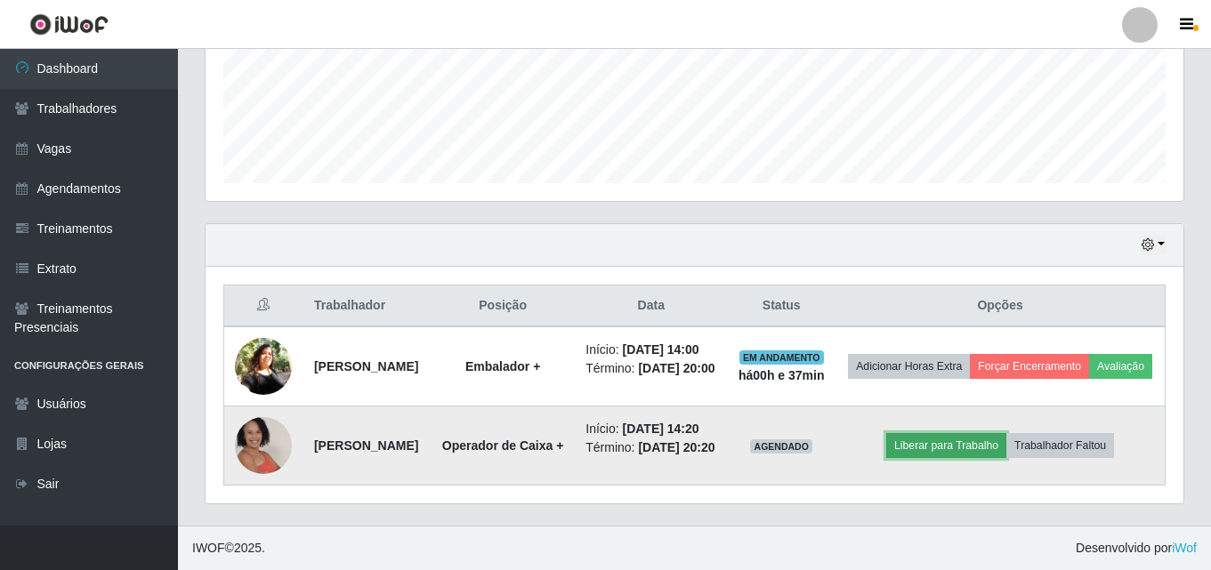
click at [947, 433] on button "Liberar para Trabalho" at bounding box center [946, 445] width 120 height 25
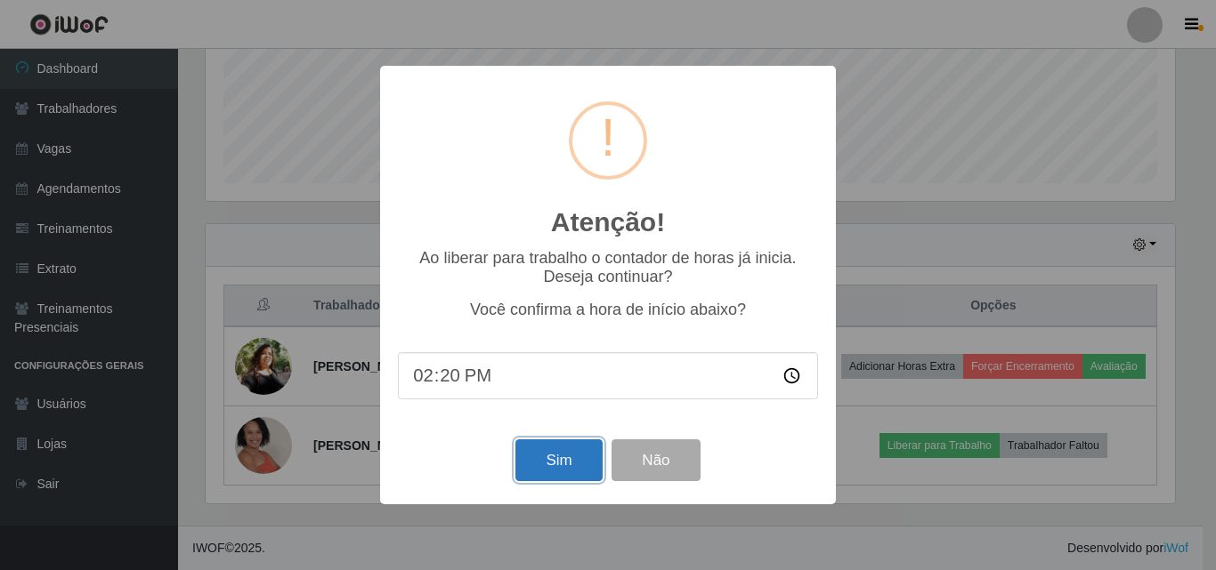
click at [560, 474] on button "Sim" at bounding box center [558, 461] width 86 height 42
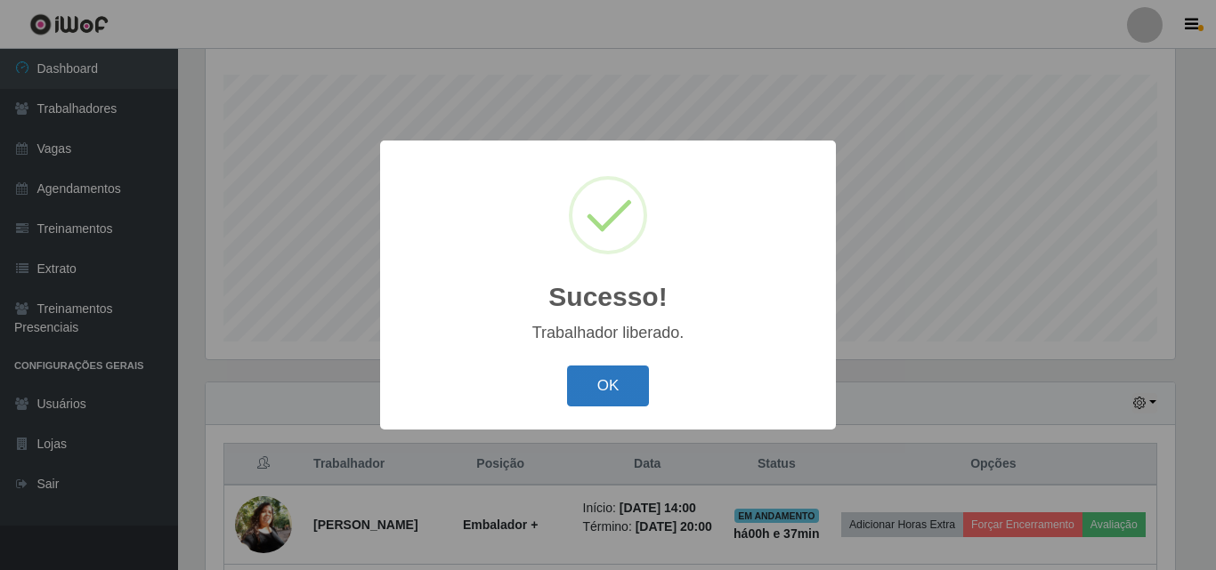
click at [615, 390] on button "OK" at bounding box center [608, 387] width 83 height 42
